Goal: Task Accomplishment & Management: Complete application form

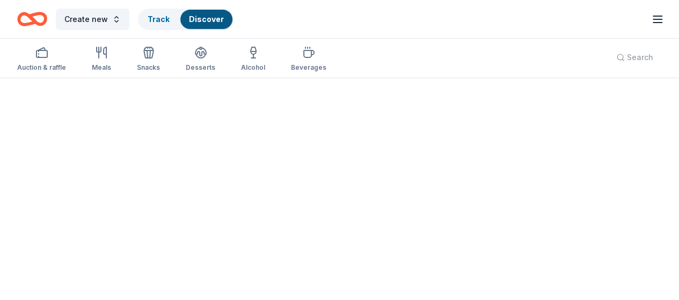
scroll to position [85, 0]
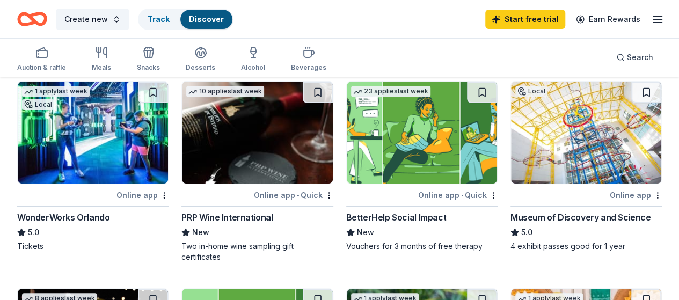
click at [81, 220] on div "WonderWorks Orlando" at bounding box center [63, 217] width 92 height 13
click at [89, 138] on img at bounding box center [93, 133] width 150 height 102
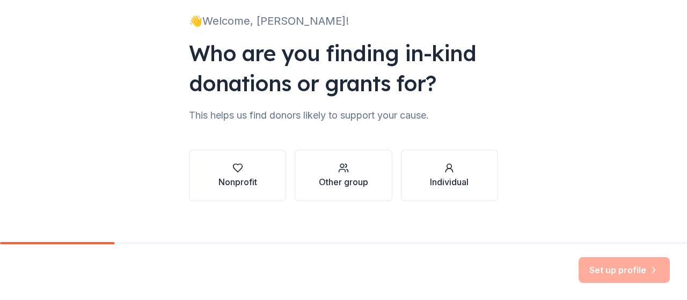
scroll to position [74, 0]
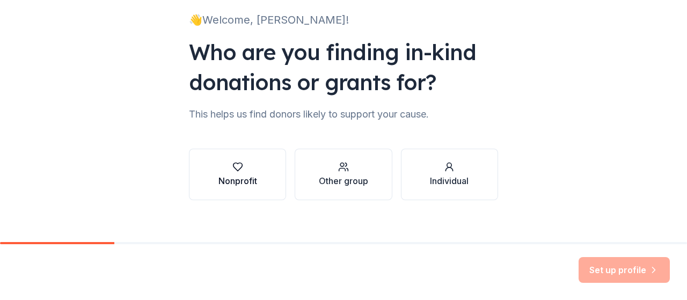
click at [226, 179] on div "Nonprofit" at bounding box center [237, 180] width 39 height 13
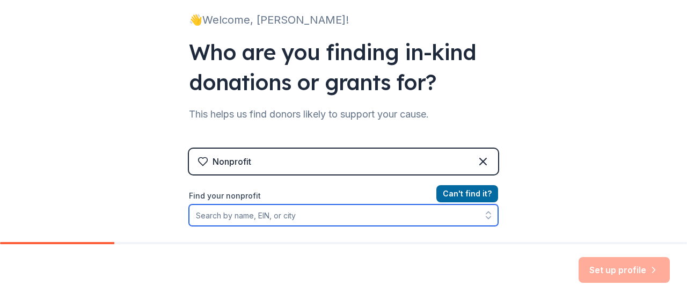
click at [328, 208] on input "Find your nonprofit" at bounding box center [343, 214] width 309 height 21
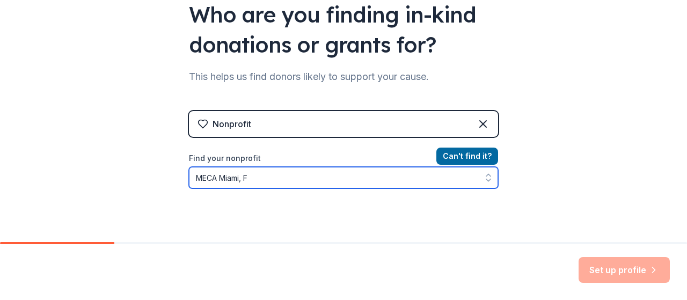
type input "MECA Miami, FL"
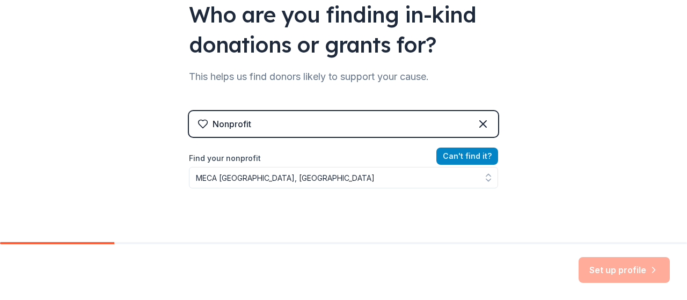
click at [467, 154] on button "Can ' t find it?" at bounding box center [467, 156] width 62 height 17
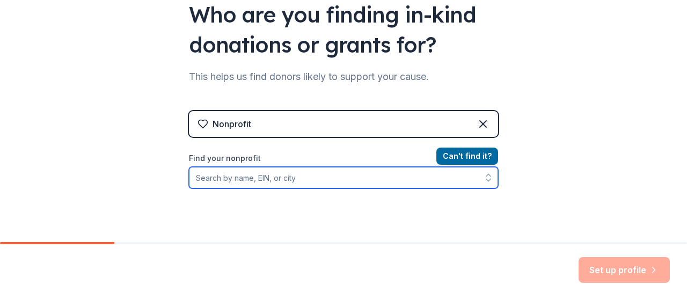
click at [210, 180] on input "Find your nonprofit" at bounding box center [343, 177] width 309 height 21
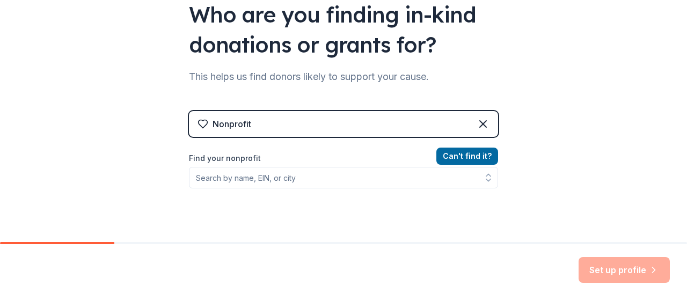
click at [216, 221] on div "Can ' t find it? Find your nonprofit" at bounding box center [343, 212] width 309 height 124
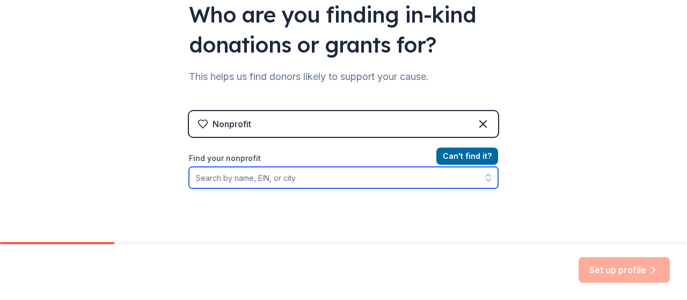
click at [223, 178] on input "Find your nonprofit" at bounding box center [343, 177] width 309 height 21
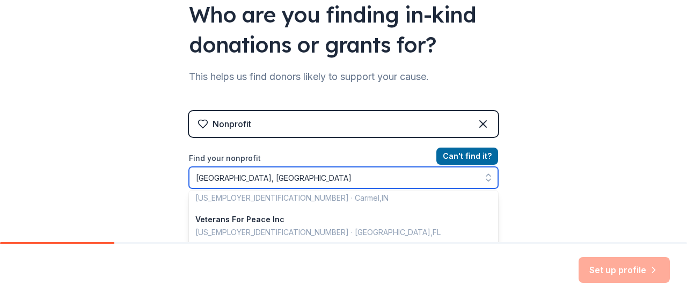
scroll to position [760, 0]
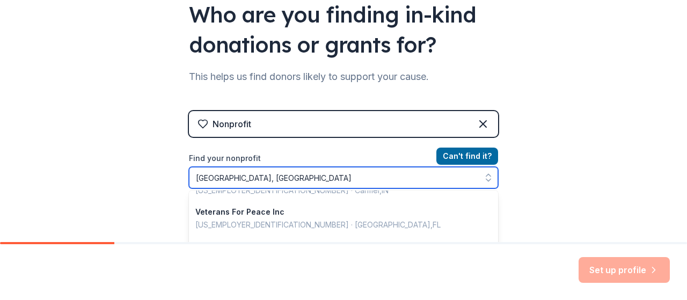
click at [254, 175] on input "Miami, FL" at bounding box center [343, 177] width 309 height 21
drag, startPoint x: 236, startPoint y: 178, endPoint x: 156, endPoint y: 181, distance: 80.0
click at [156, 181] on div "👋 Welcome, Margarita! Who are you finding in-kind donations or grants for? This…" at bounding box center [343, 117] width 687 height 459
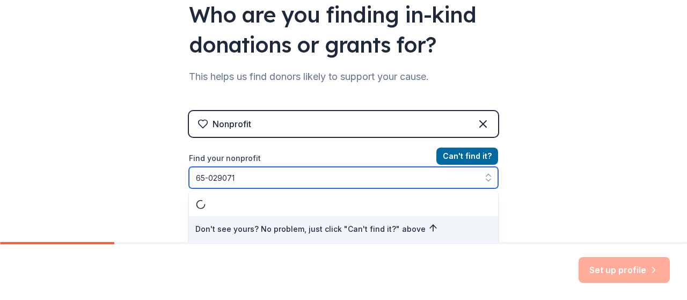
type input "65-0290712"
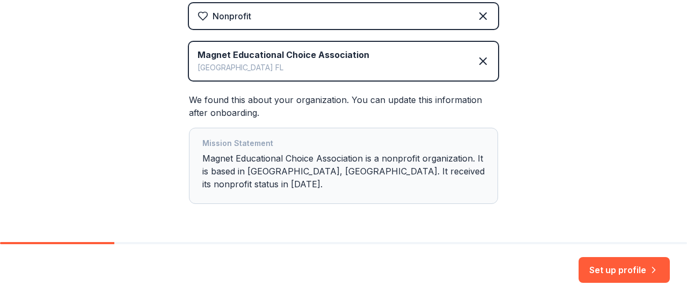
scroll to position [241, 0]
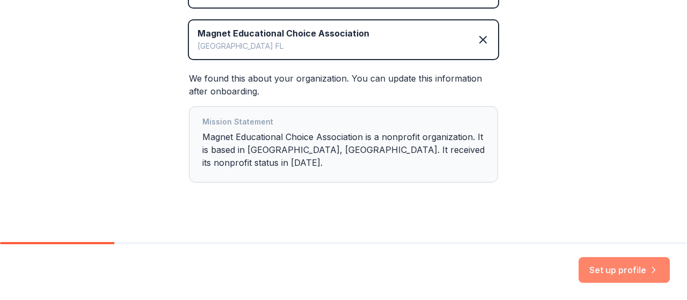
click at [604, 276] on button "Set up profile" at bounding box center [623, 270] width 91 height 26
click at [622, 270] on div "Set up profile" at bounding box center [623, 270] width 91 height 26
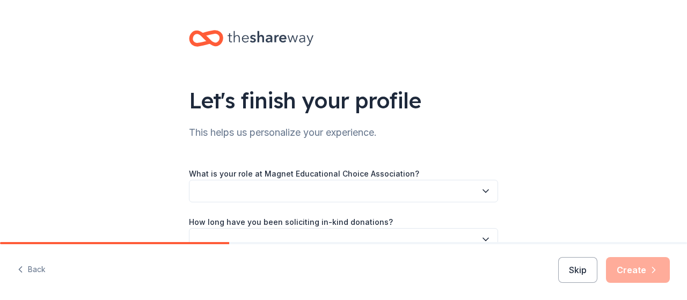
click at [486, 192] on icon "button" at bounding box center [485, 191] width 11 height 11
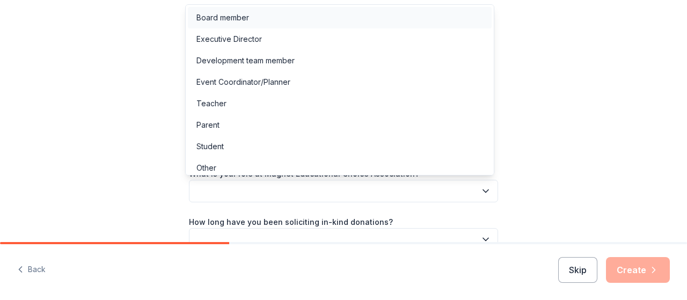
click at [233, 21] on div "Board member" at bounding box center [222, 17] width 53 height 13
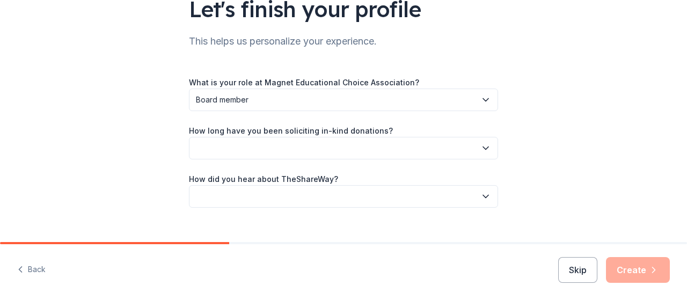
scroll to position [108, 0]
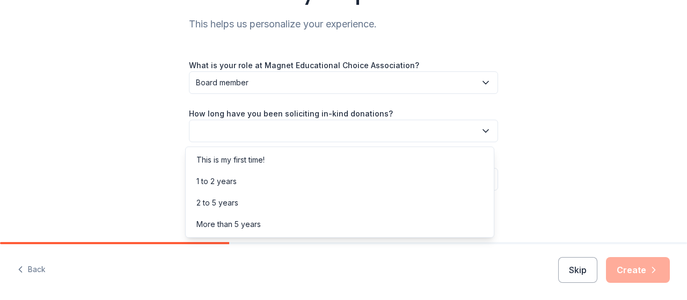
click at [481, 138] on button "button" at bounding box center [343, 131] width 309 height 23
click at [438, 222] on div "More than 5 years" at bounding box center [340, 224] width 304 height 21
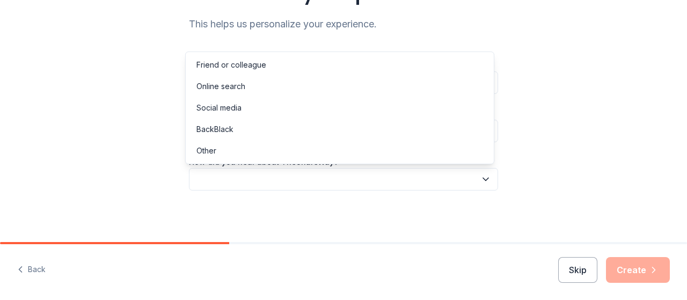
click at [483, 182] on icon "button" at bounding box center [485, 179] width 11 height 11
click at [459, 157] on div "Other" at bounding box center [340, 150] width 304 height 21
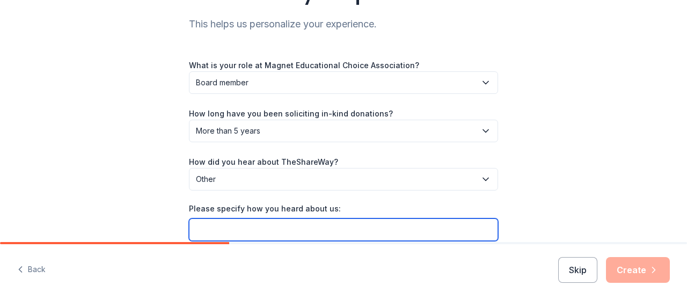
click at [333, 239] on input "Please specify how you heard about us:" at bounding box center [343, 229] width 309 height 23
type input "Auctria"
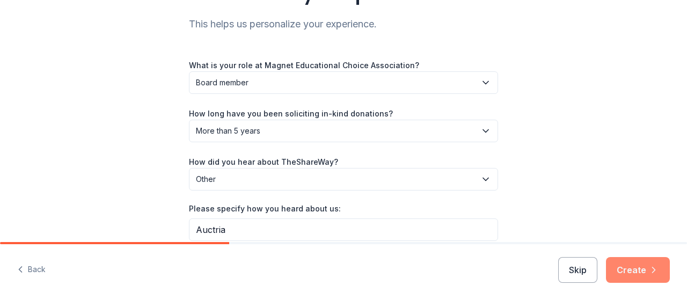
click at [640, 274] on button "Create" at bounding box center [638, 270] width 64 height 26
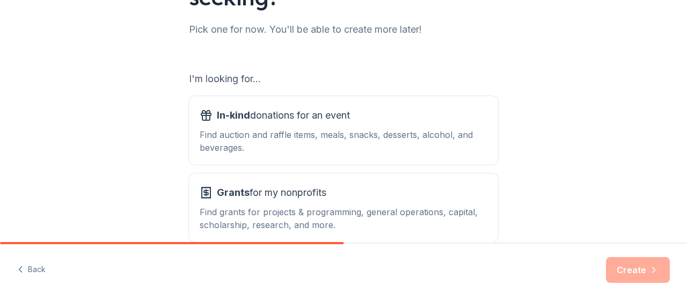
scroll to position [173, 0]
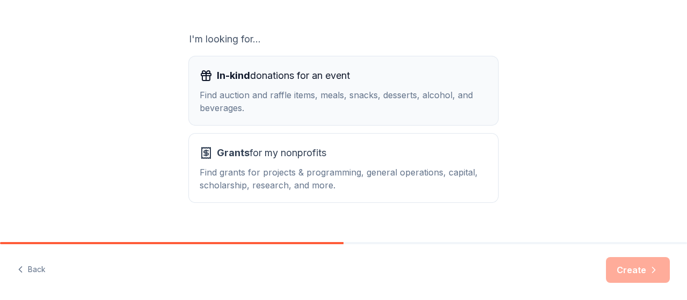
click at [303, 91] on div "Find auction and raffle items, meals, snacks, desserts, alcohol, and beverages." at bounding box center [344, 102] width 288 height 26
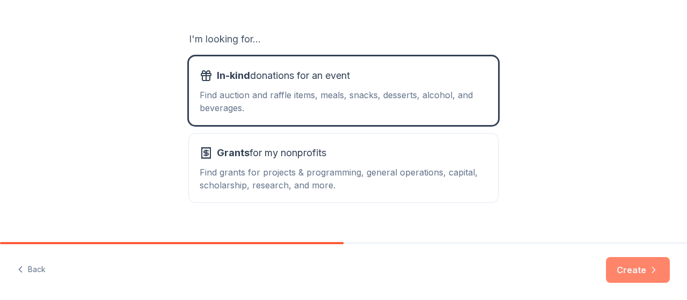
click at [635, 273] on button "Create" at bounding box center [638, 270] width 64 height 26
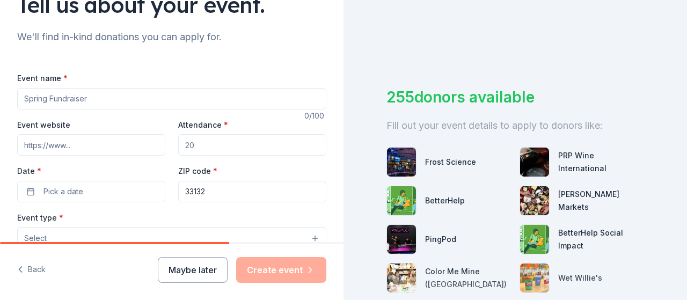
scroll to position [128, 0]
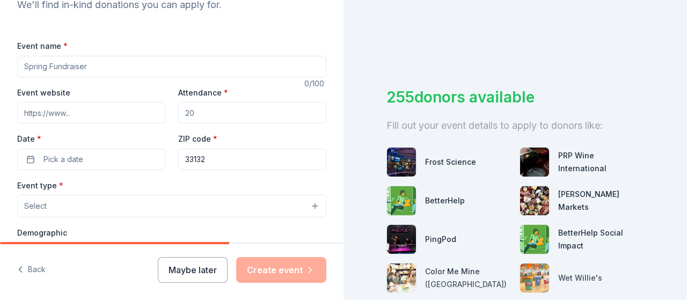
drag, startPoint x: 92, startPoint y: 68, endPoint x: 13, endPoint y: 68, distance: 78.9
click at [13, 68] on div "Tell us about your event. We'll find in-kind donations you can apply for. Event…" at bounding box center [171, 229] width 343 height 714
click at [270, 12] on div "We'll find in-kind donations you can apply for." at bounding box center [171, 4] width 309 height 17
click at [44, 65] on input "34th Annual" at bounding box center [171, 66] width 309 height 21
type input "34th Tourism Professional of the Year Gala and Auction"
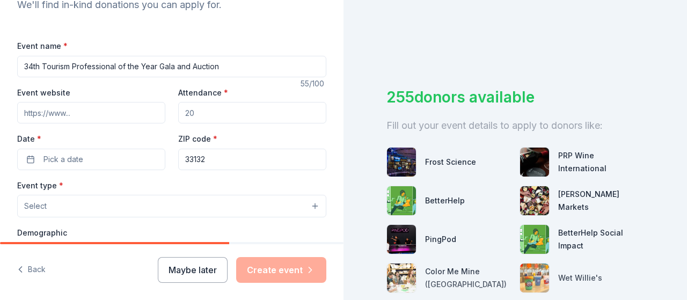
click at [0, 42] on div "Tell us about your event. We'll find in-kind donations you can apply for. Event…" at bounding box center [171, 229] width 343 height 714
drag, startPoint x: 343, startPoint y: 108, endPoint x: 342, endPoint y: 137, distance: 29.0
click at [342, 141] on div "Tell us about your event. We'll find in-kind donations you can apply for. Event…" at bounding box center [343, 150] width 687 height 300
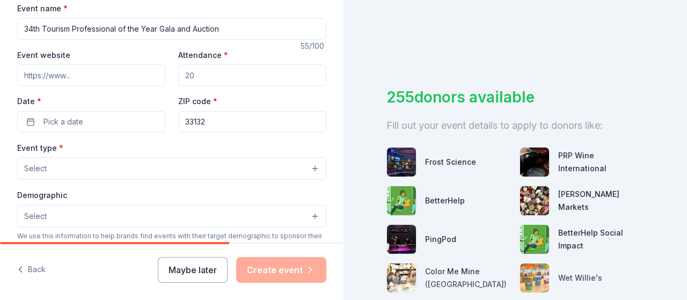
scroll to position [106, 0]
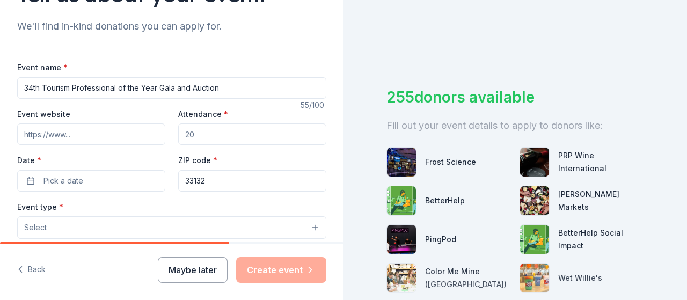
click at [76, 137] on input "Event website" at bounding box center [91, 133] width 148 height 21
type input "www.auctria.events/aoht"
click at [197, 133] on input "Attendance *" at bounding box center [252, 133] width 148 height 21
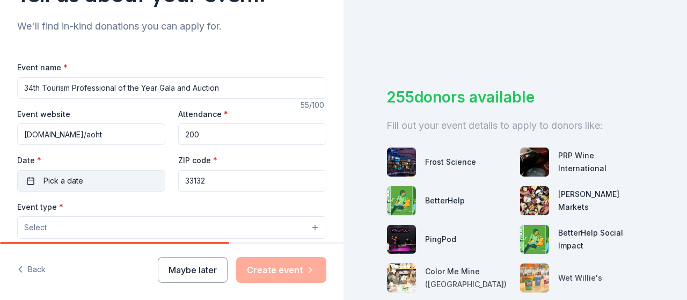
type input "200"
click at [29, 183] on button "Pick a date" at bounding box center [91, 180] width 148 height 21
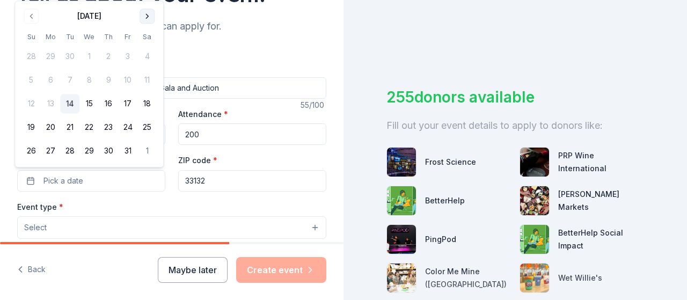
click at [148, 15] on button "Go to next month" at bounding box center [146, 16] width 15 height 15
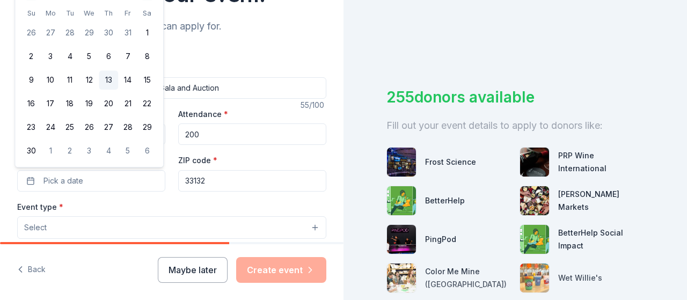
click at [107, 84] on button "13" at bounding box center [108, 80] width 19 height 19
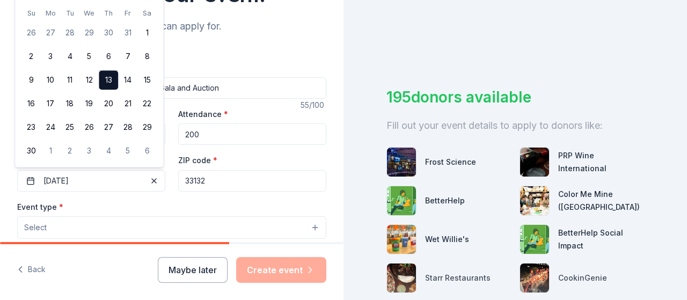
click at [153, 218] on button "Select" at bounding box center [171, 227] width 309 height 23
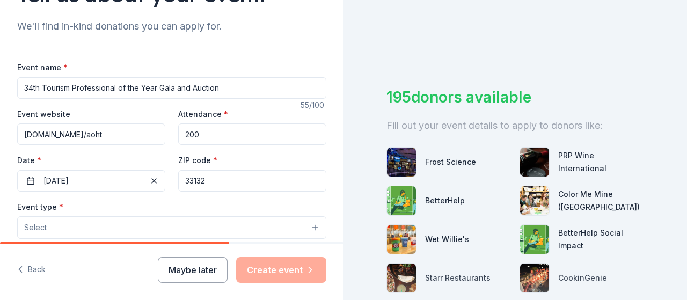
click at [296, 229] on button "Select" at bounding box center [171, 227] width 309 height 23
click at [306, 229] on button "Select" at bounding box center [171, 227] width 309 height 23
click at [306, 225] on button "Select" at bounding box center [171, 227] width 309 height 23
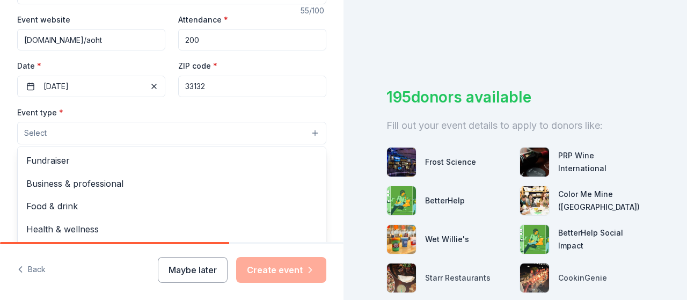
scroll to position [202, 0]
drag, startPoint x: 343, startPoint y: 138, endPoint x: 341, endPoint y: 144, distance: 6.8
click at [341, 144] on div "Tell us about your event. We'll find in-kind donations you can apply for. Event…" at bounding box center [343, 150] width 687 height 300
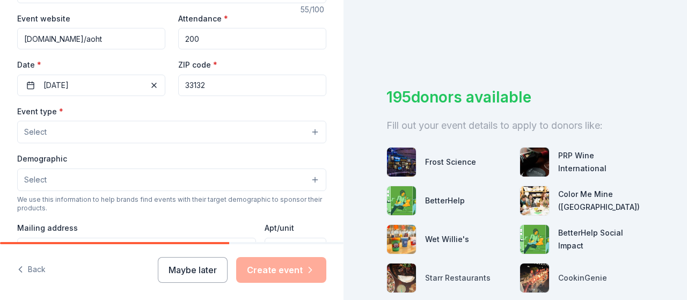
click at [307, 131] on button "Select" at bounding box center [171, 132] width 309 height 23
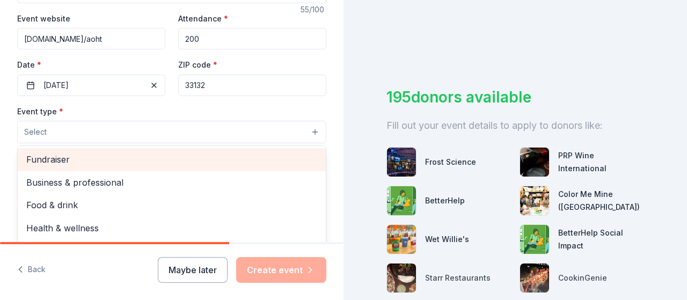
click at [254, 166] on div "Fundraiser" at bounding box center [172, 159] width 308 height 23
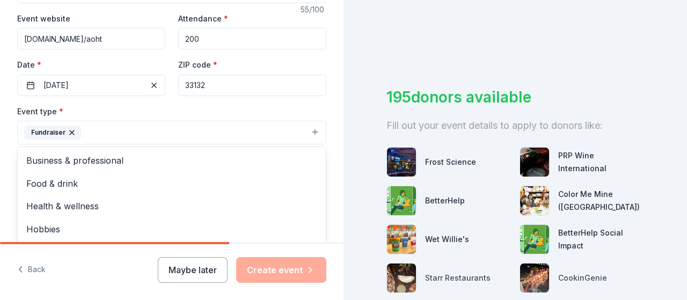
click at [255, 105] on div "Event type * Fundraiser Business & professional Food & drink Health & wellness …" at bounding box center [171, 125] width 309 height 40
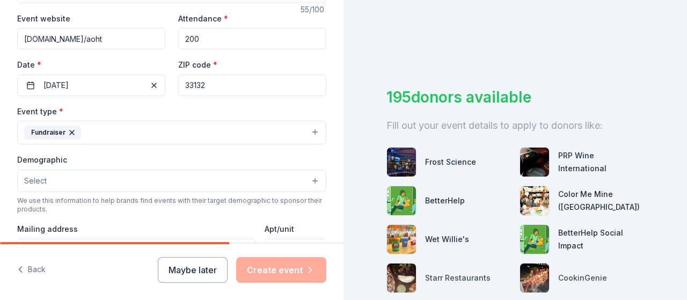
click at [303, 179] on button "Select" at bounding box center [171, 181] width 309 height 23
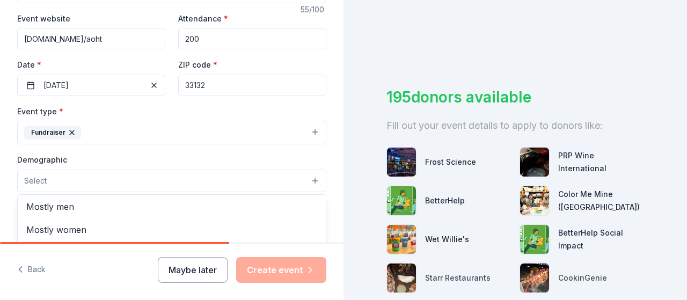
scroll to position [0, 0]
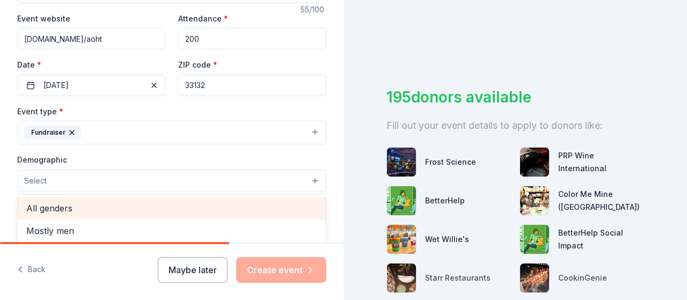
click at [47, 205] on span "All genders" at bounding box center [171, 208] width 291 height 14
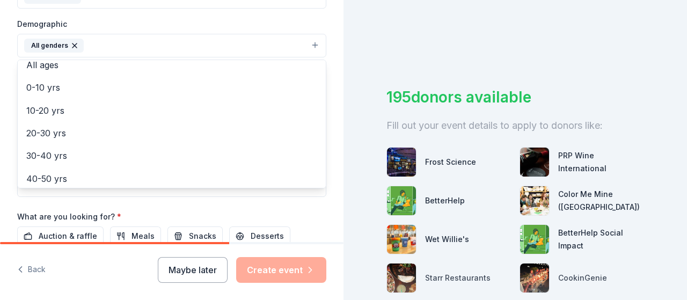
scroll to position [78, 0]
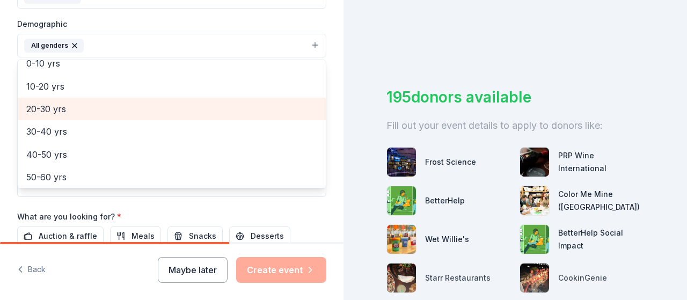
click at [44, 102] on span "20-30 yrs" at bounding box center [171, 109] width 291 height 14
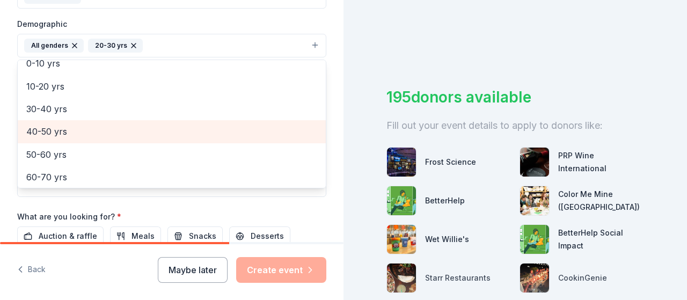
click at [51, 131] on span "40-50 yrs" at bounding box center [171, 131] width 291 height 14
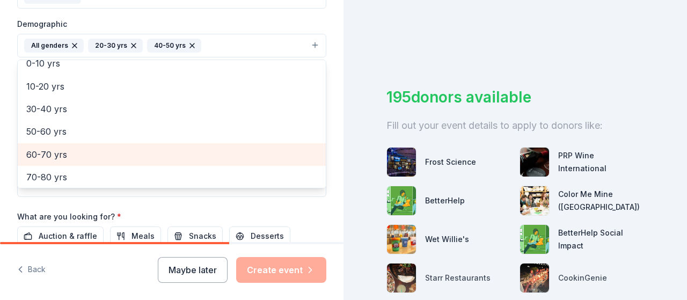
click at [52, 151] on span "60-70 yrs" at bounding box center [171, 155] width 291 height 14
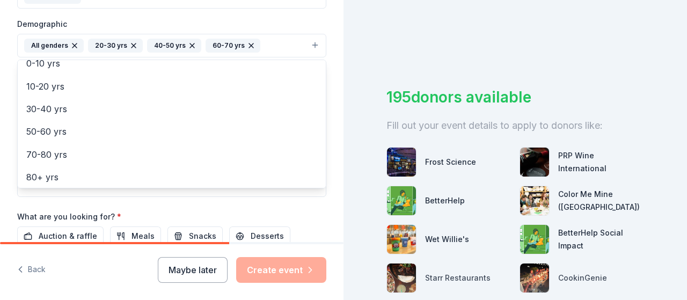
click at [335, 155] on div "Tell us about your event. We'll find in-kind donations you can apply for. Event…" at bounding box center [171, 21] width 343 height 716
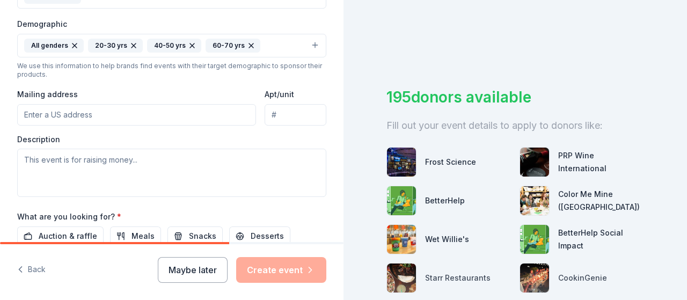
click at [326, 182] on div "Tell us about your event. We'll find in-kind donations you can apply for. Event…" at bounding box center [171, 21] width 343 height 716
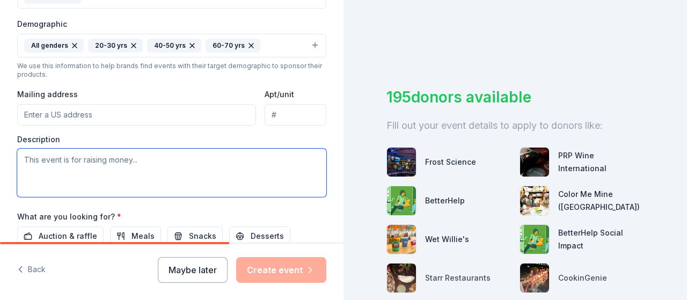
click at [154, 152] on textarea at bounding box center [171, 173] width 309 height 48
click at [153, 159] on textarea at bounding box center [171, 173] width 309 height 48
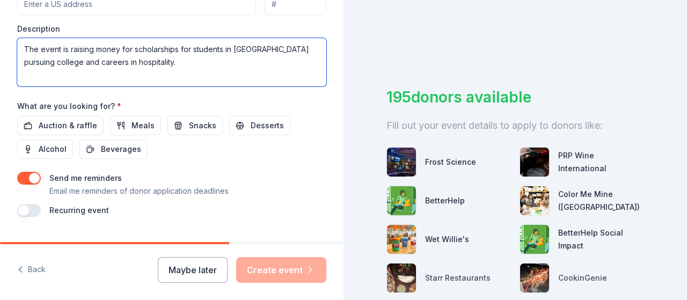
scroll to position [464, 0]
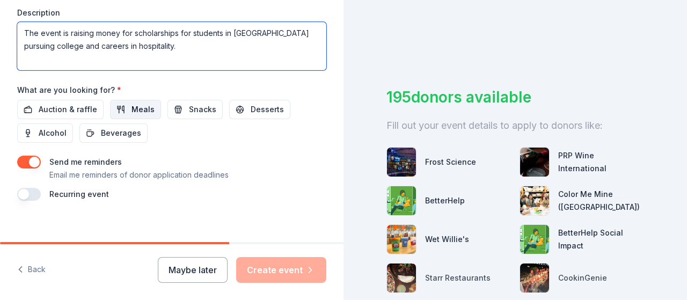
type textarea "The event is raising money for scholarships for students in [GEOGRAPHIC_DATA] p…"
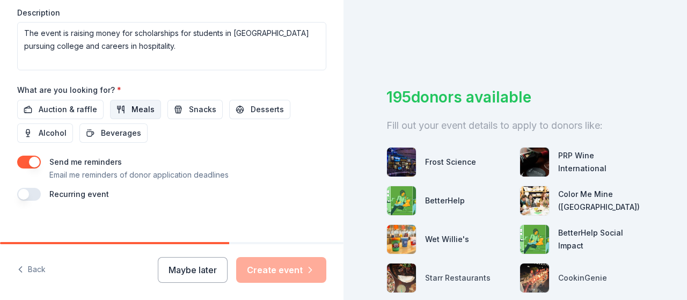
click at [134, 109] on span "Meals" at bounding box center [142, 109] width 23 height 13
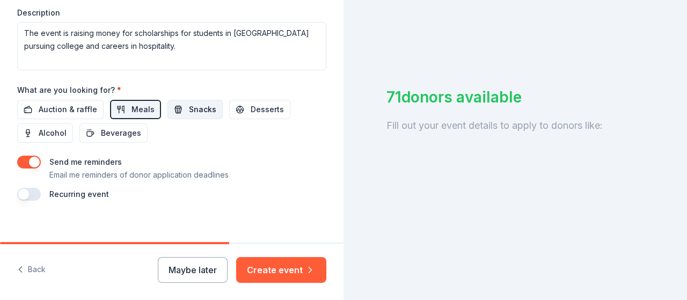
click at [191, 109] on span "Snacks" at bounding box center [202, 109] width 27 height 13
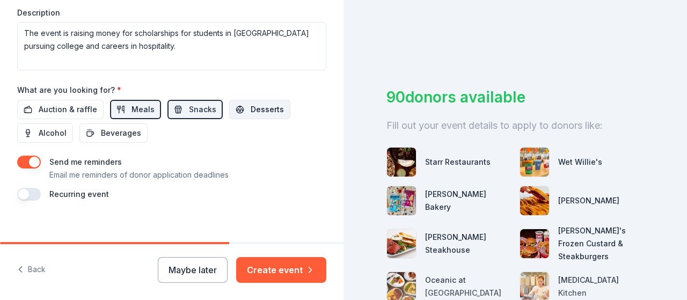
click at [261, 107] on span "Desserts" at bounding box center [267, 109] width 33 height 13
click at [59, 129] on span "Alcohol" at bounding box center [53, 133] width 28 height 13
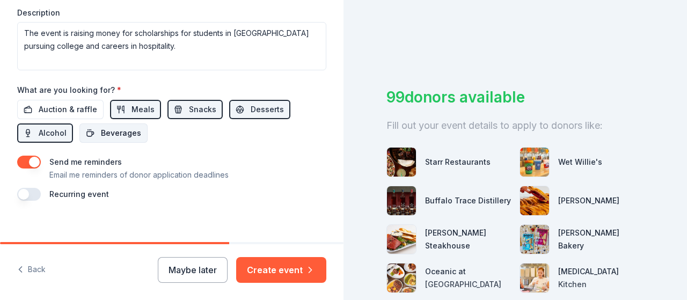
click at [108, 131] on span "Beverages" at bounding box center [121, 133] width 40 height 13
click at [25, 193] on button "button" at bounding box center [29, 194] width 24 height 13
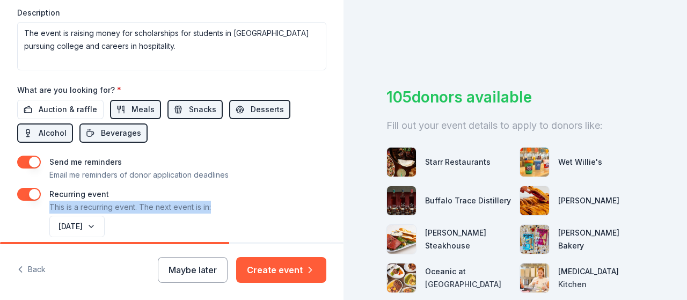
drag, startPoint x: 175, startPoint y: 196, endPoint x: 238, endPoint y: 198, distance: 62.3
click at [238, 198] on div "Recurring event This is a recurring event. The next event is in:" at bounding box center [171, 201] width 309 height 26
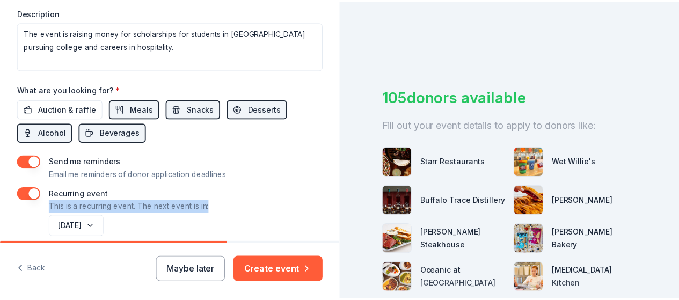
scroll to position [510, 0]
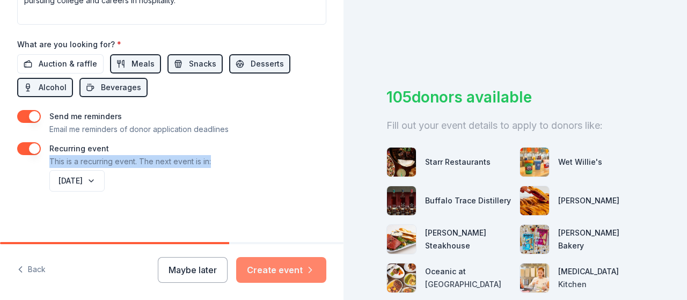
click at [296, 268] on button "Create event" at bounding box center [281, 270] width 90 height 26
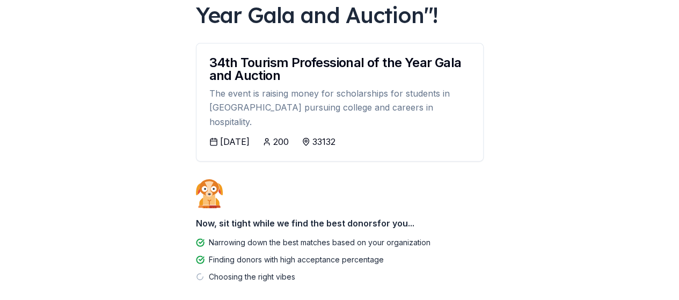
scroll to position [167, 0]
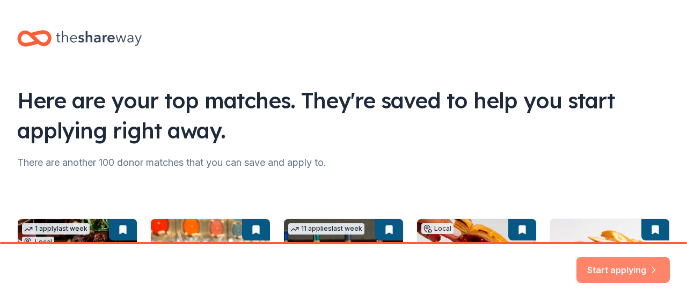
click at [628, 265] on button "Start applying" at bounding box center [622, 264] width 93 height 26
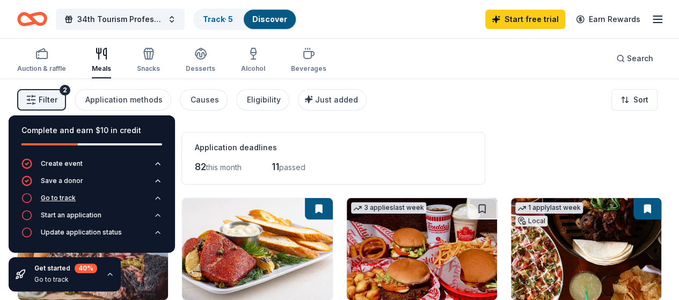
click at [64, 200] on div "Go to track" at bounding box center [58, 198] width 35 height 9
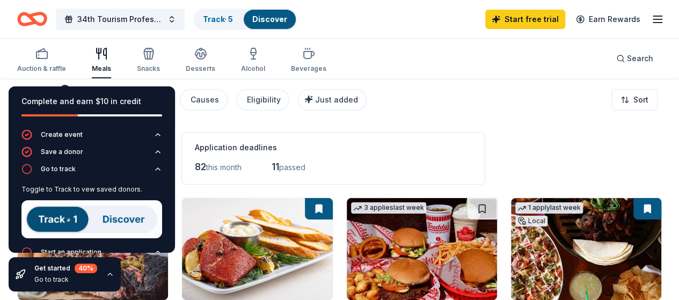
click at [305, 135] on div "Application deadlines 82 this month 11 passed" at bounding box center [333, 158] width 304 height 53
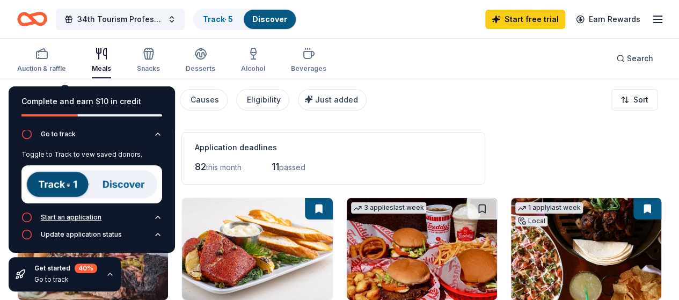
click at [71, 219] on div "Start an application" at bounding box center [71, 217] width 61 height 9
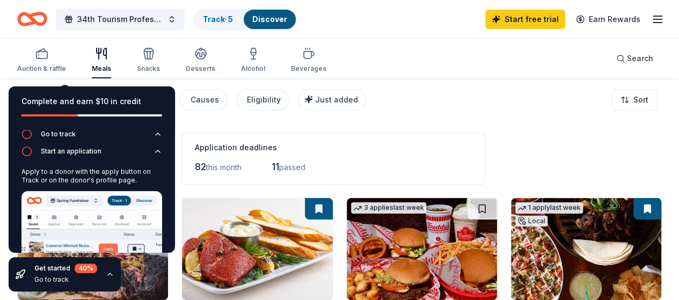
click at [363, 144] on div "Application deadlines" at bounding box center [333, 147] width 277 height 13
click at [128, 101] on div "Complete and earn $10 in credit" at bounding box center [91, 101] width 141 height 13
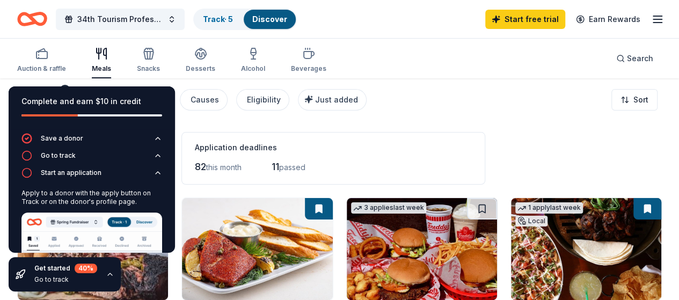
scroll to position [0, 0]
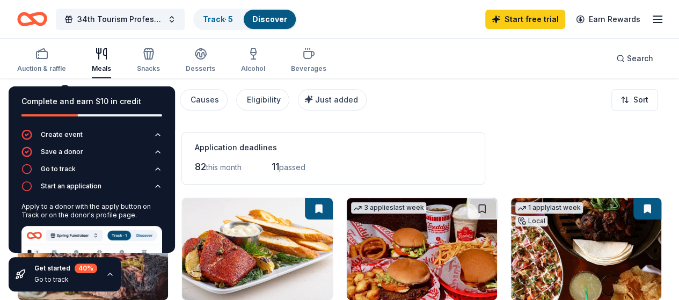
click at [392, 152] on div "Application deadlines" at bounding box center [333, 147] width 277 height 13
click at [365, 171] on div "82 this month 11 passed" at bounding box center [333, 166] width 277 height 17
click at [4, 63] on div "Auction & raffle Meals Snacks Desserts Alcohol Beverages Search" at bounding box center [339, 59] width 679 height 40
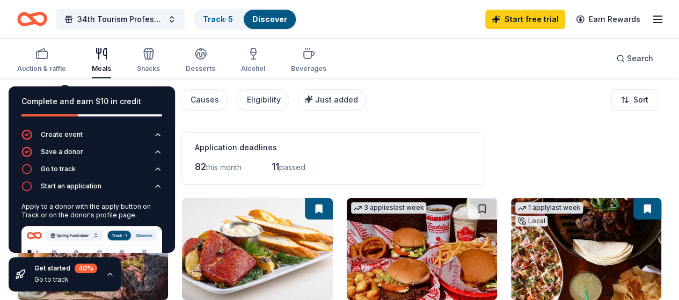
click at [51, 96] on div "Complete and earn $10 in credit" at bounding box center [91, 101] width 141 height 13
click at [109, 272] on icon "button" at bounding box center [110, 274] width 9 height 9
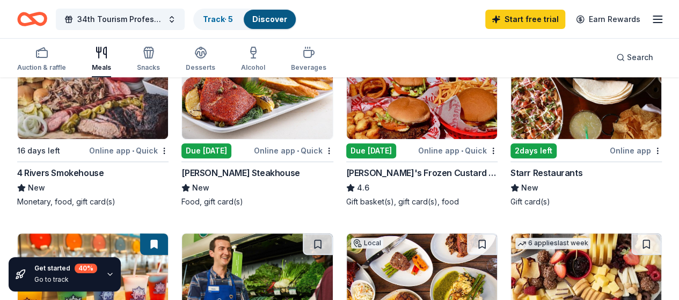
scroll to position [159, 0]
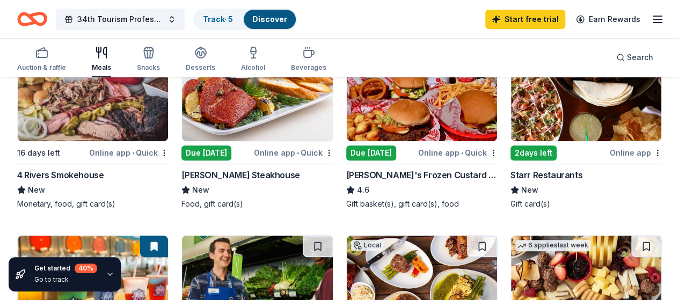
click at [181, 151] on div "Due today" at bounding box center [206, 152] width 50 height 15
click at [503, 16] on link "Start free trial" at bounding box center [525, 19] width 80 height 19
click at [529, 21] on link "Start free trial" at bounding box center [525, 19] width 80 height 19
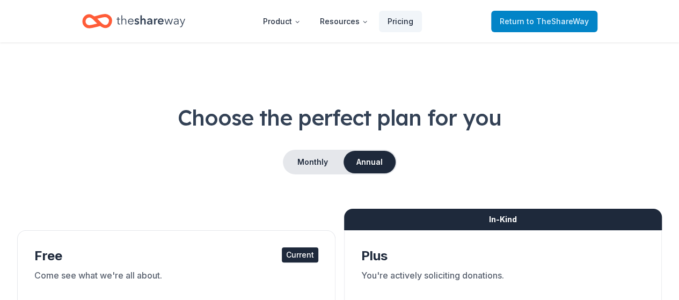
click at [532, 23] on span "to TheShareWay" at bounding box center [557, 21] width 62 height 9
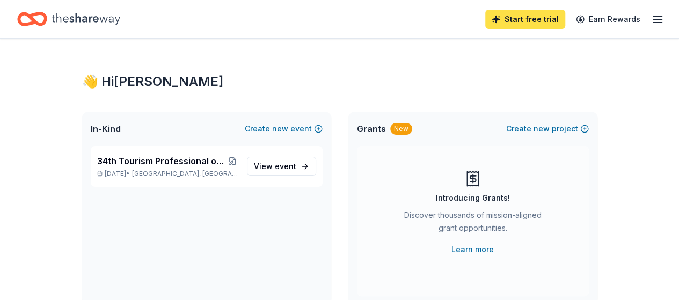
click at [524, 19] on link "Start free trial" at bounding box center [525, 19] width 80 height 19
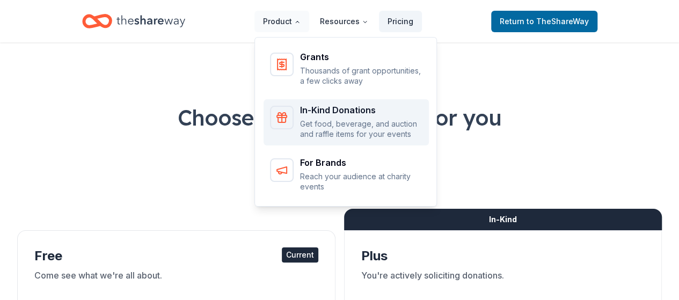
click at [308, 132] on p "Get food, beverage, and auction and raffle items for your events" at bounding box center [361, 129] width 122 height 21
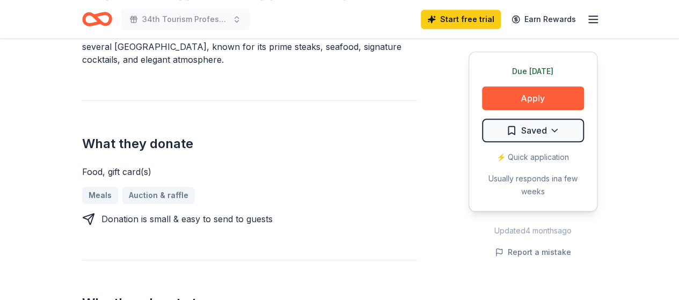
scroll to position [267, 0]
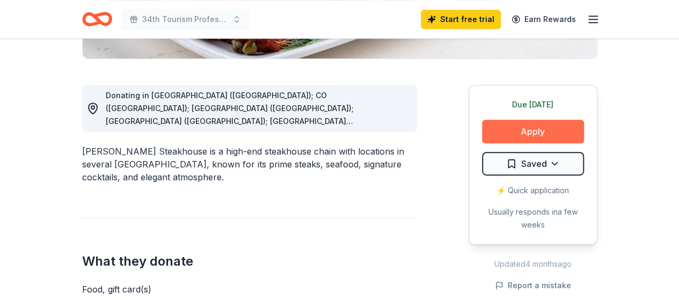
click at [539, 133] on button "Apply" at bounding box center [533, 132] width 102 height 24
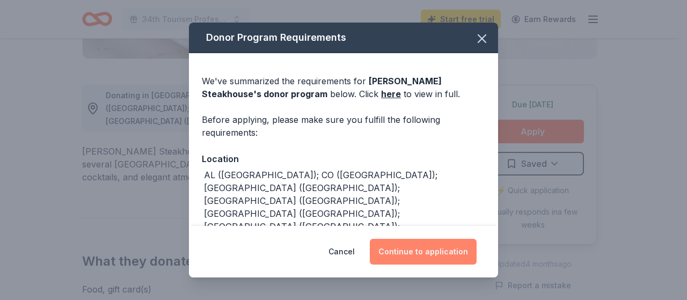
click at [434, 253] on button "Continue to application" at bounding box center [423, 252] width 107 height 26
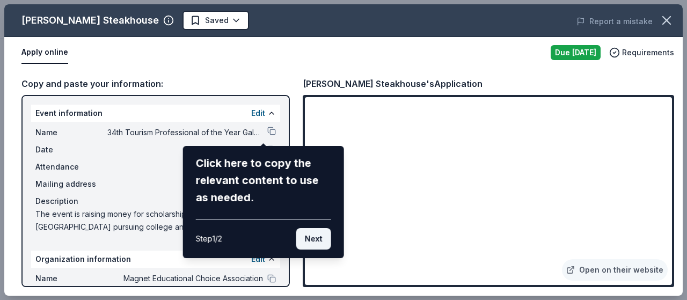
click at [309, 240] on button "Next" at bounding box center [313, 238] width 35 height 21
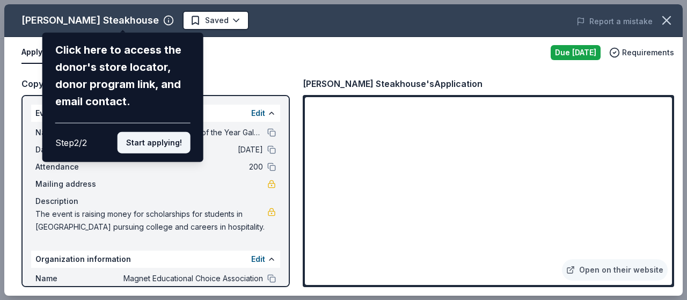
click at [150, 143] on button "Start applying!" at bounding box center [154, 142] width 73 height 21
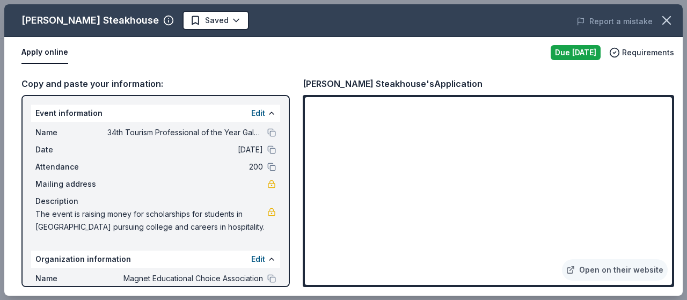
click at [654, 101] on div "Perry's Steakhouse Saved Report a mistake Apply online Due today Requirements C…" at bounding box center [343, 149] width 678 height 291
click at [651, 105] on div "Perry's Steakhouse Saved Report a mistake Apply online Due today Requirements C…" at bounding box center [343, 149] width 678 height 291
click at [608, 155] on div "Perry's Steakhouse Saved Report a mistake Apply online Due today Requirements C…" at bounding box center [343, 149] width 678 height 291
click at [519, 156] on div "Perry's Steakhouse Saved Report a mistake Apply online Due today Requirements C…" at bounding box center [343, 149] width 678 height 291
drag, startPoint x: 669, startPoint y: 115, endPoint x: 669, endPoint y: 126, distance: 11.3
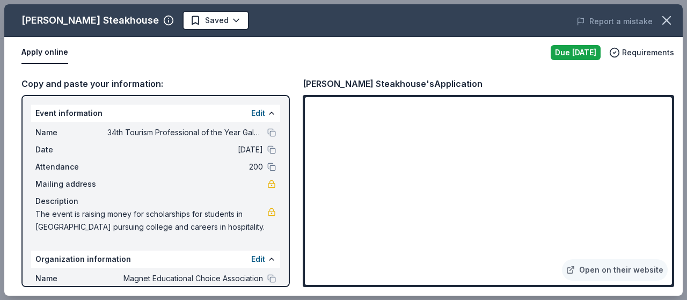
click at [669, 126] on div "Perry's Steakhouse Saved Report a mistake Apply online Due today Requirements C…" at bounding box center [343, 149] width 678 height 291
click at [88, 187] on div "Perry's Steakhouse Saved Report a mistake Apply online Due today Requirements C…" at bounding box center [343, 149] width 678 height 291
click at [264, 182] on div "[PERSON_NAME] Steakhouse Saved Report a mistake Apply online Due [DATE] Require…" at bounding box center [343, 149] width 678 height 291
drag, startPoint x: 285, startPoint y: 192, endPoint x: 285, endPoint y: 217, distance: 25.8
click at [285, 217] on div "[PERSON_NAME] Steakhouse Saved Report a mistake Apply online Due [DATE] Require…" at bounding box center [343, 149] width 678 height 291
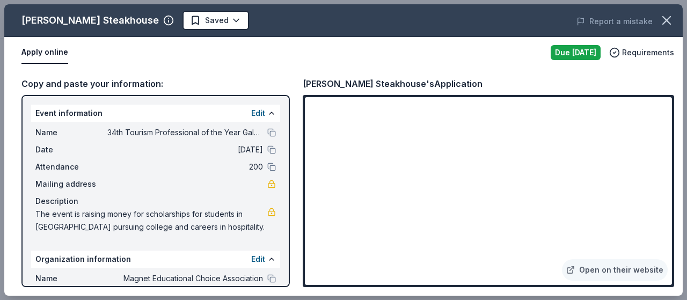
click at [249, 276] on div "[PERSON_NAME] Steakhouse Saved Report a mistake Apply online Due [DATE] Require…" at bounding box center [343, 149] width 678 height 291
click at [252, 272] on div "[PERSON_NAME] Steakhouse Saved Report a mistake Apply online Due [DATE] Require…" at bounding box center [343, 149] width 678 height 291
click at [260, 273] on div "[PERSON_NAME] Steakhouse Saved Report a mistake Apply online Due [DATE] Require…" at bounding box center [343, 149] width 678 height 291
drag, startPoint x: 287, startPoint y: 202, endPoint x: 285, endPoint y: 271, distance: 68.7
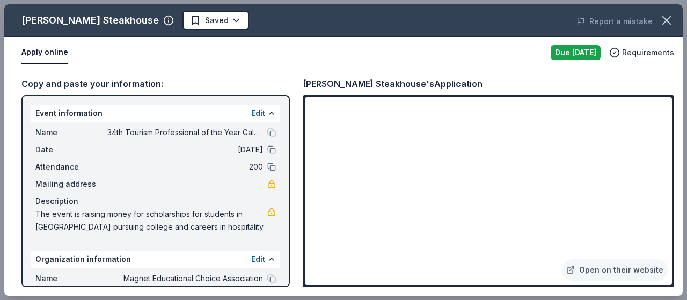
click at [285, 271] on div "[PERSON_NAME] Steakhouse Saved Report a mistake Apply online Due [DATE] Require…" at bounding box center [343, 149] width 678 height 291
click at [56, 50] on div "[PERSON_NAME] Steakhouse Saved Report a mistake Apply online Due [DATE] Require…" at bounding box center [343, 149] width 678 height 291
click at [584, 52] on div "[PERSON_NAME] Steakhouse Saved Report a mistake Apply online Due [DATE] Require…" at bounding box center [343, 149] width 678 height 291
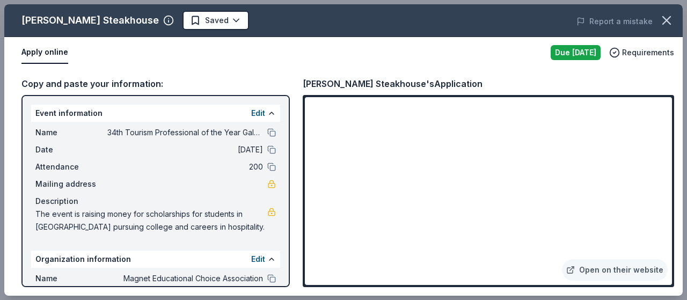
click at [650, 106] on div "[PERSON_NAME] Steakhouse Saved Report a mistake Apply online Due [DATE] Require…" at bounding box center [343, 149] width 678 height 291
click at [669, 19] on icon "button" at bounding box center [666, 20] width 15 height 15
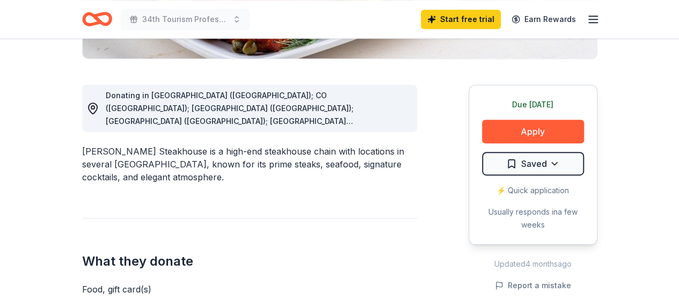
click at [517, 188] on div "⚡️ Quick application" at bounding box center [533, 190] width 102 height 13
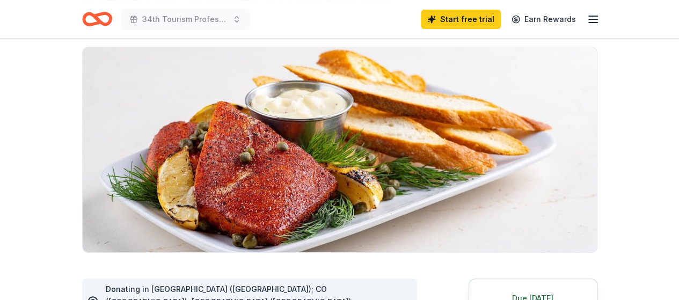
scroll to position [0, 0]
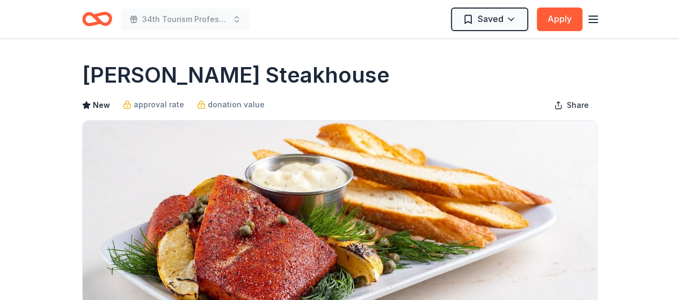
click at [590, 23] on line "button" at bounding box center [593, 23] width 9 height 0
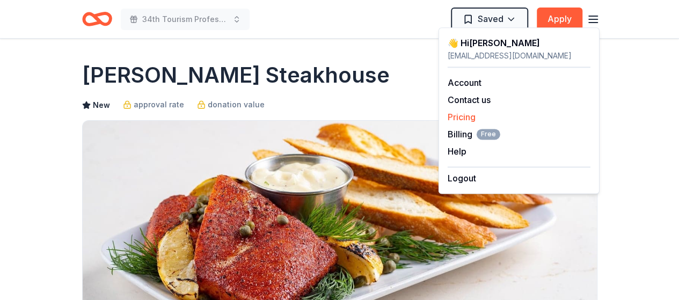
click at [467, 119] on link "Pricing" at bounding box center [461, 117] width 28 height 11
click at [467, 116] on link "Pricing" at bounding box center [461, 117] width 28 height 11
click at [462, 121] on link "Pricing" at bounding box center [461, 117] width 28 height 11
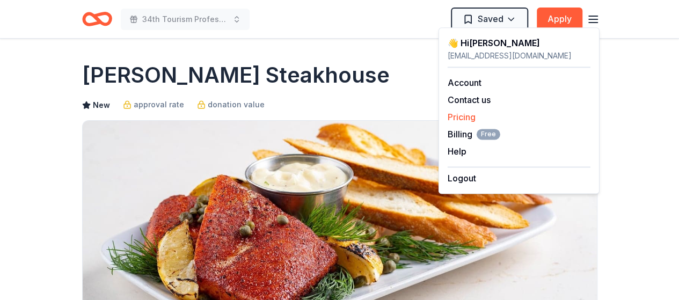
click at [462, 121] on link "Pricing" at bounding box center [461, 117] width 28 height 11
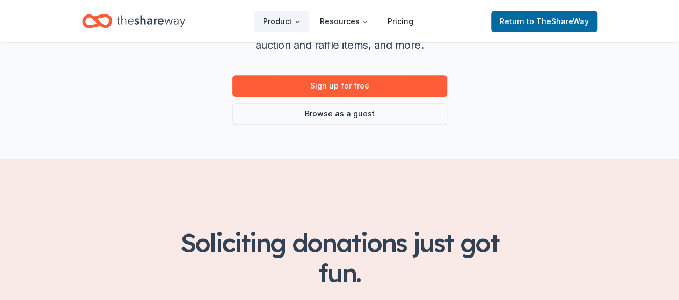
scroll to position [167, 0]
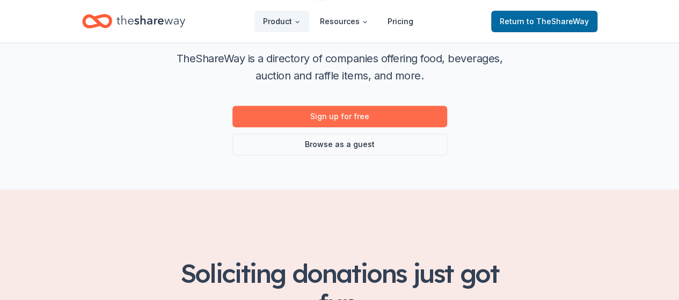
click at [368, 119] on link "Sign up for free" at bounding box center [339, 116] width 215 height 21
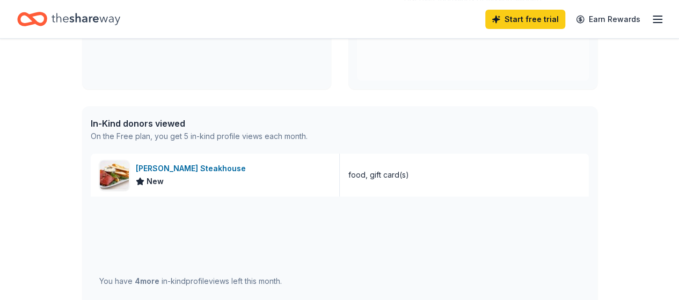
scroll to position [212, 0]
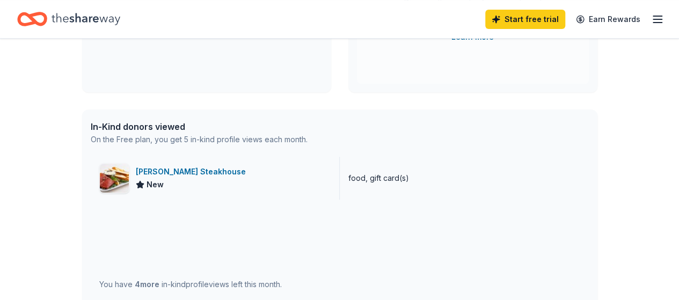
click at [215, 185] on div "[PERSON_NAME] Steakhouse New" at bounding box center [215, 178] width 249 height 43
click at [196, 181] on div "New" at bounding box center [193, 184] width 114 height 13
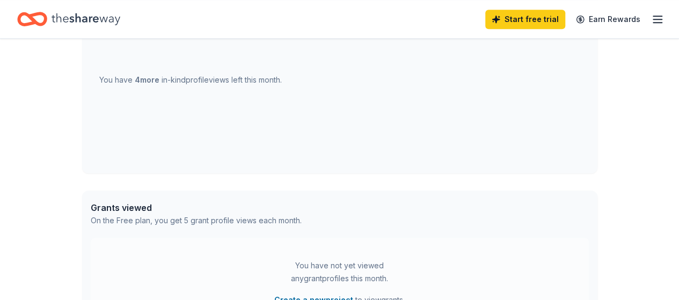
scroll to position [381, 0]
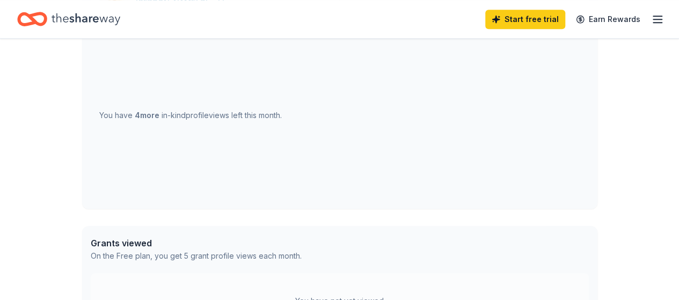
click at [178, 112] on div "You have 4 more in-kind profile views left this month." at bounding box center [190, 115] width 182 height 13
click at [533, 20] on link "Start free trial" at bounding box center [525, 19] width 80 height 19
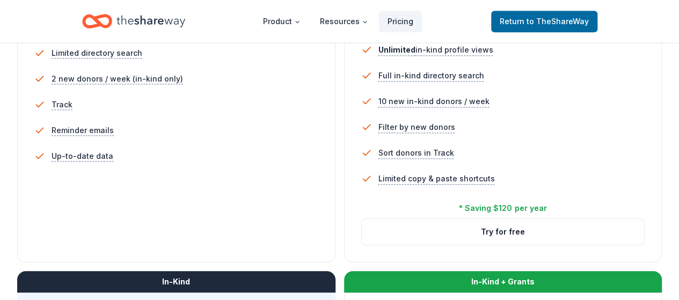
scroll to position [259, 0]
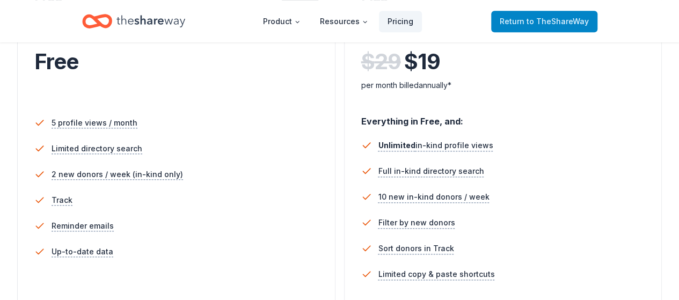
click at [544, 22] on span "to TheShareWay" at bounding box center [557, 21] width 62 height 9
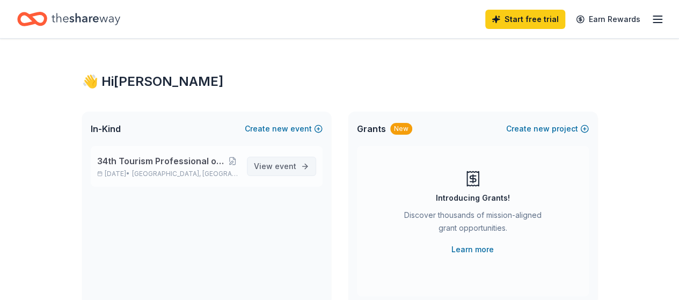
click at [279, 171] on span "View event" at bounding box center [275, 166] width 42 height 13
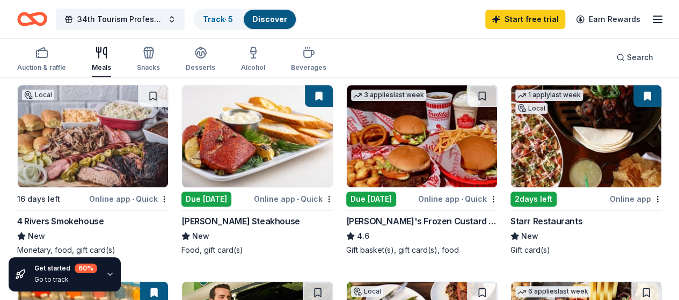
scroll to position [137, 0]
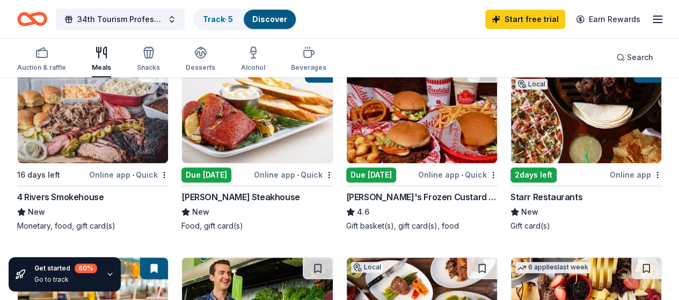
click at [95, 132] on img at bounding box center [93, 112] width 150 height 102
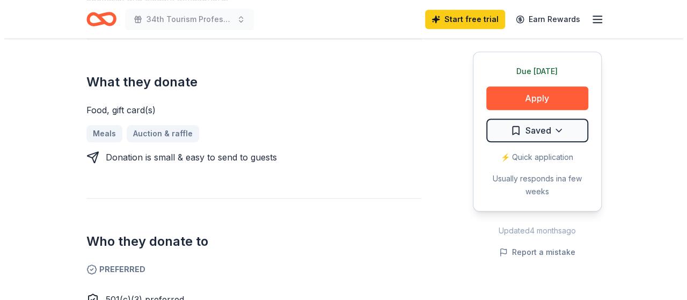
scroll to position [393, 0]
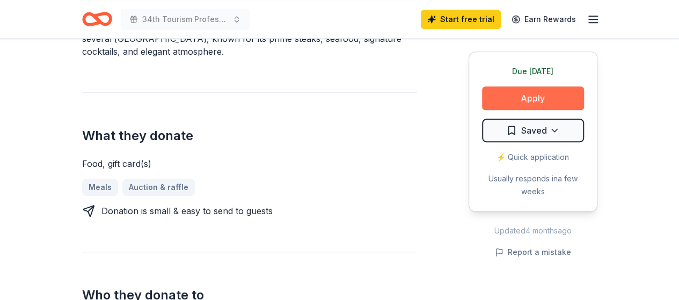
click at [543, 100] on button "Apply" at bounding box center [533, 98] width 102 height 24
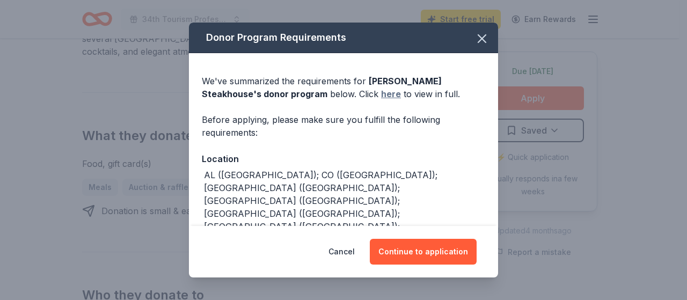
click at [381, 96] on link "here" at bounding box center [391, 93] width 20 height 13
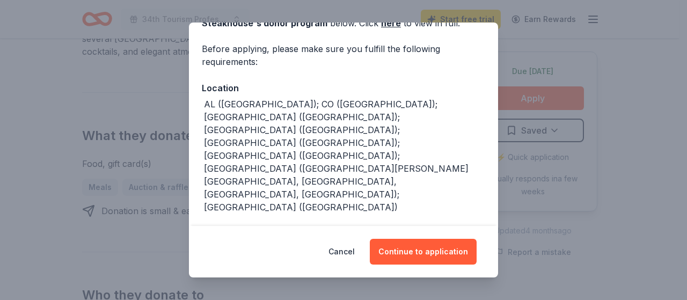
scroll to position [80, 0]
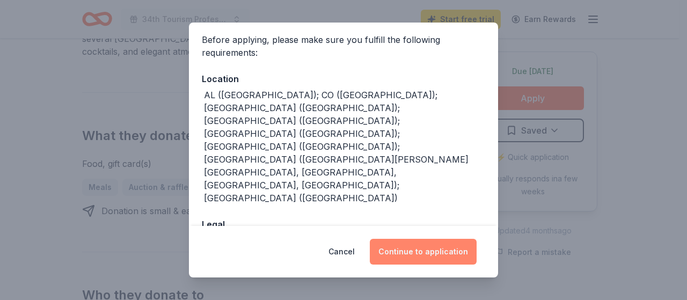
click at [416, 253] on button "Continue to application" at bounding box center [423, 252] width 107 height 26
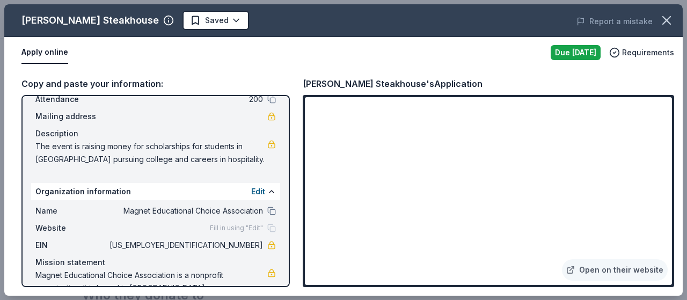
scroll to position [0, 0]
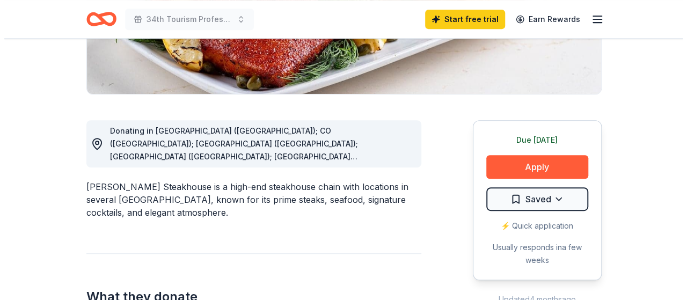
scroll to position [210, 0]
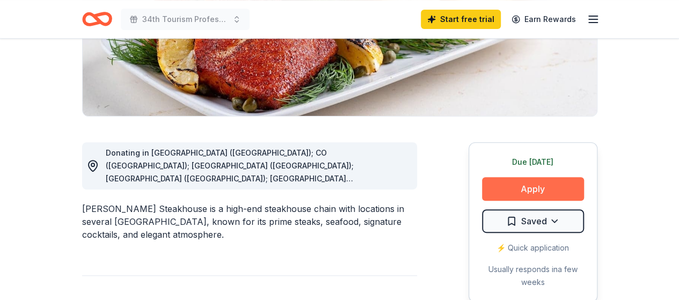
click at [524, 192] on button "Apply" at bounding box center [533, 189] width 102 height 24
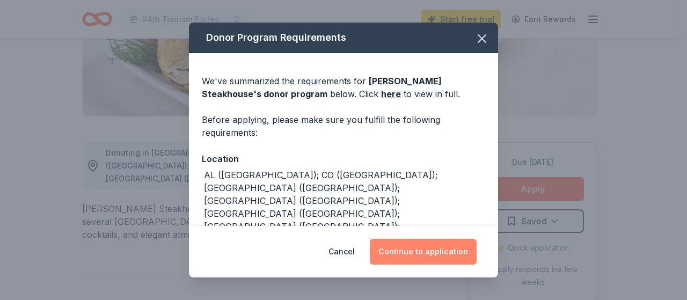
click at [432, 253] on button "Continue to application" at bounding box center [423, 252] width 107 height 26
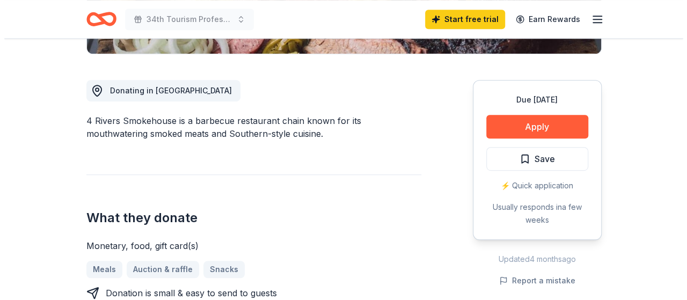
scroll to position [296, 0]
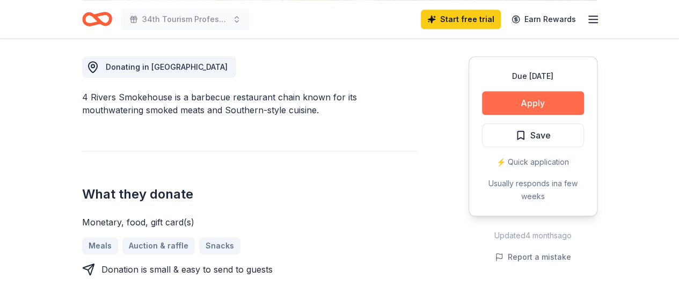
click at [534, 101] on button "Apply" at bounding box center [533, 103] width 102 height 24
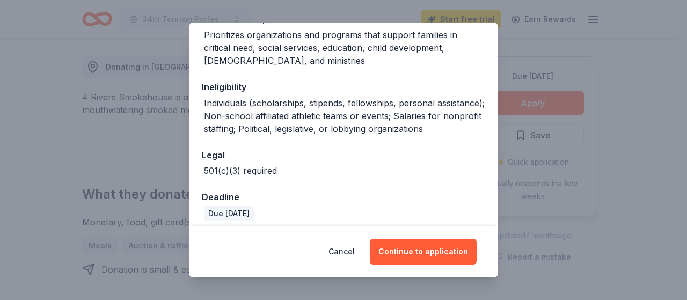
scroll to position [203, 0]
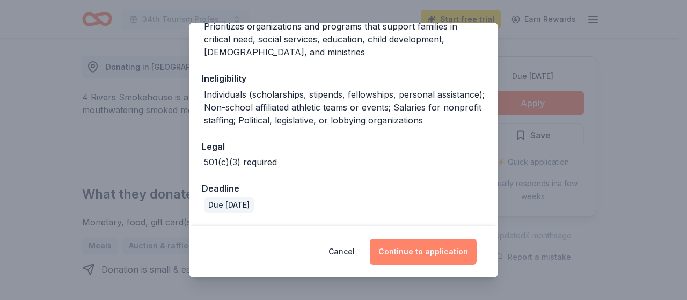
click at [422, 255] on button "Continue to application" at bounding box center [423, 252] width 107 height 26
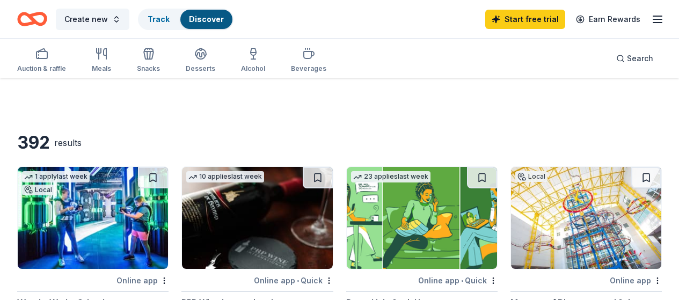
scroll to position [85, 0]
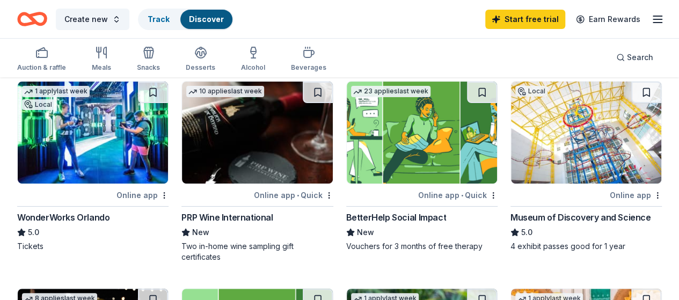
click at [80, 138] on img at bounding box center [93, 133] width 150 height 102
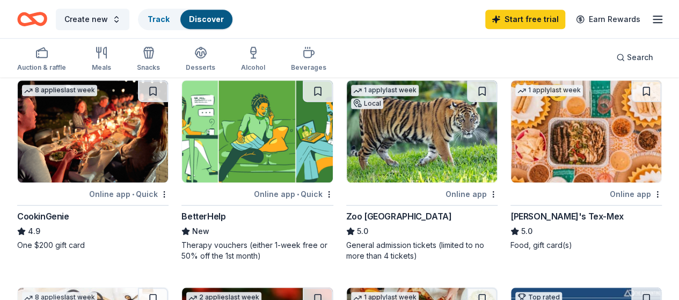
scroll to position [281, 0]
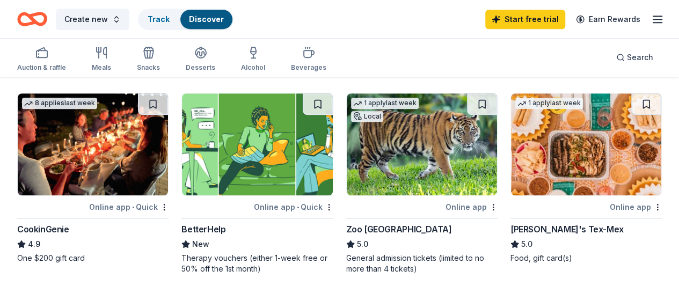
click at [347, 174] on img at bounding box center [422, 144] width 150 height 102
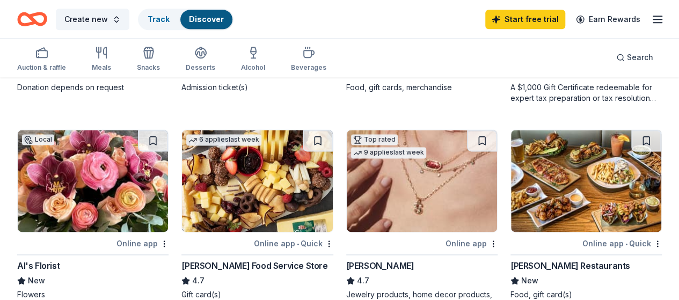
scroll to position [503, 0]
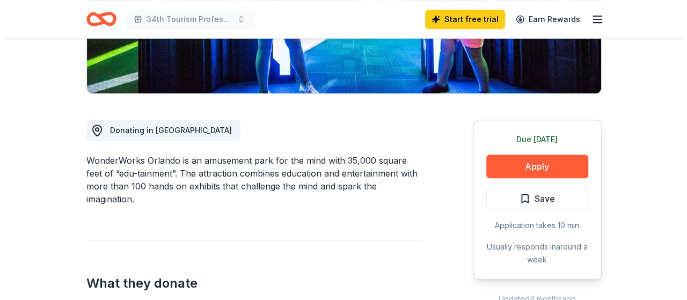
scroll to position [284, 0]
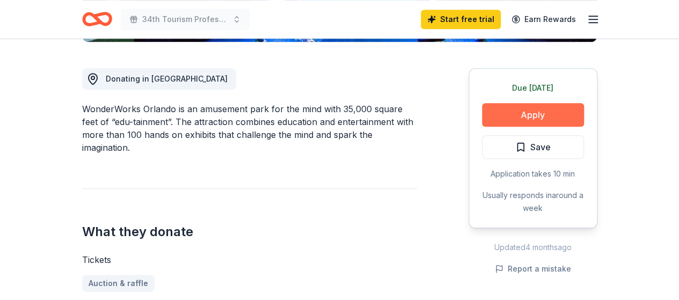
click at [529, 119] on button "Apply" at bounding box center [533, 115] width 102 height 24
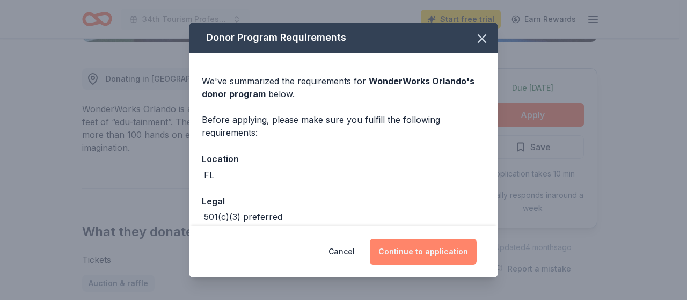
click at [428, 258] on button "Continue to application" at bounding box center [423, 252] width 107 height 26
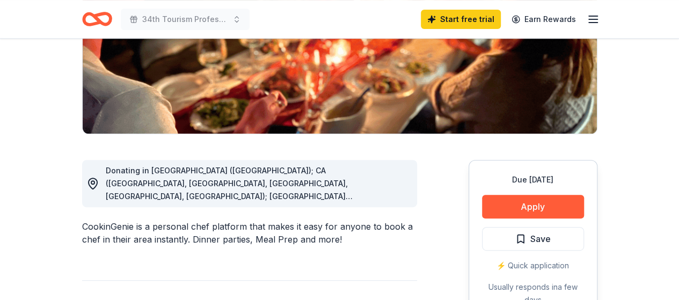
scroll to position [237, 0]
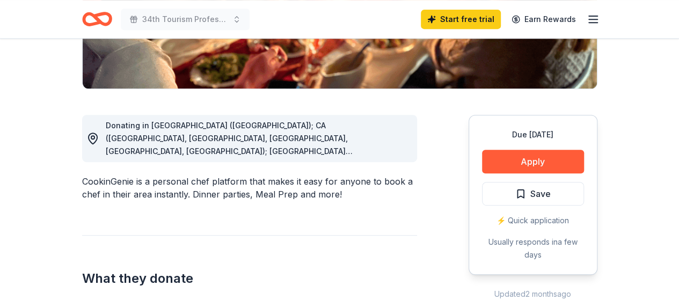
click at [382, 154] on span "Donating in [GEOGRAPHIC_DATA] ([GEOGRAPHIC_DATA]); CA ([GEOGRAPHIC_DATA], [GEOG…" at bounding box center [248, 254] width 284 height 267
click at [385, 150] on span "Donating in [GEOGRAPHIC_DATA] ([GEOGRAPHIC_DATA]); CA ([GEOGRAPHIC_DATA], [GEOG…" at bounding box center [248, 254] width 284 height 267
click at [351, 136] on span "Donating in [GEOGRAPHIC_DATA] ([GEOGRAPHIC_DATA]); CA ([GEOGRAPHIC_DATA], [GEOG…" at bounding box center [248, 254] width 284 height 267
click at [97, 136] on icon at bounding box center [92, 138] width 13 height 13
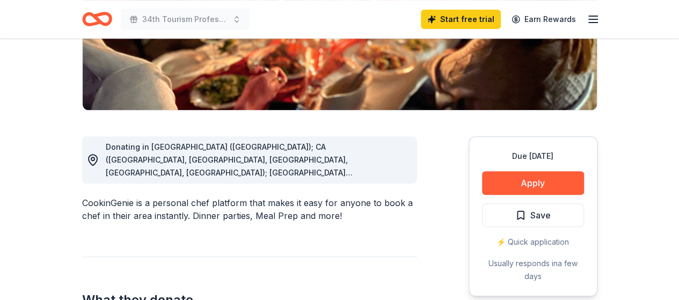
scroll to position [211, 0]
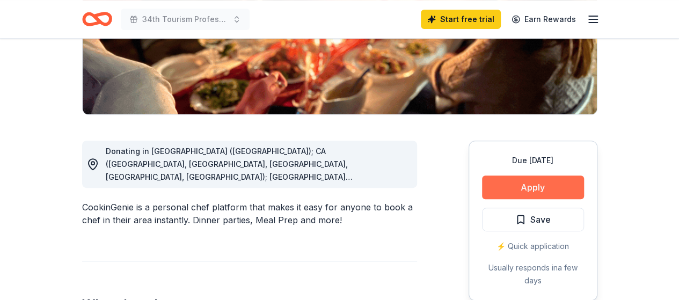
click at [537, 182] on button "Apply" at bounding box center [533, 187] width 102 height 24
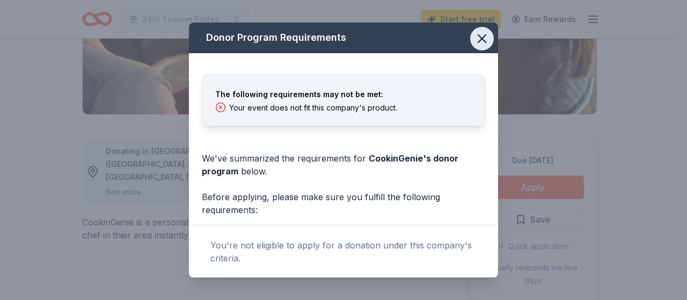
click at [475, 38] on icon "button" at bounding box center [481, 38] width 15 height 15
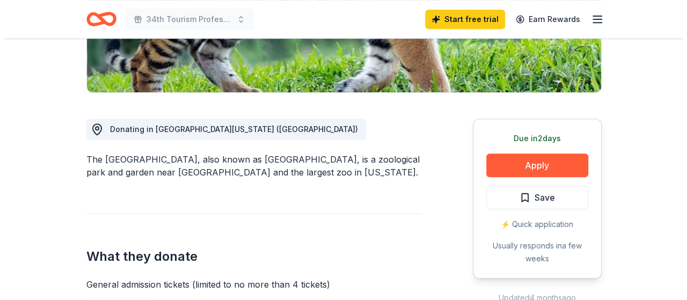
scroll to position [252, 0]
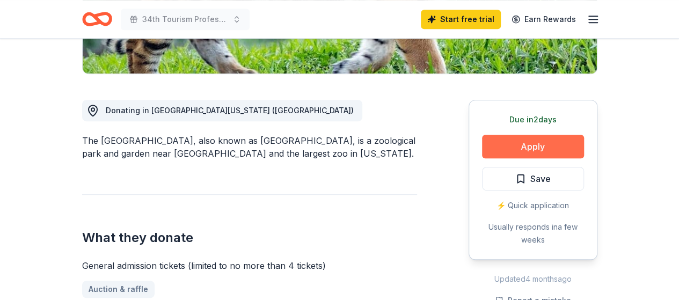
click at [515, 139] on button "Apply" at bounding box center [533, 147] width 102 height 24
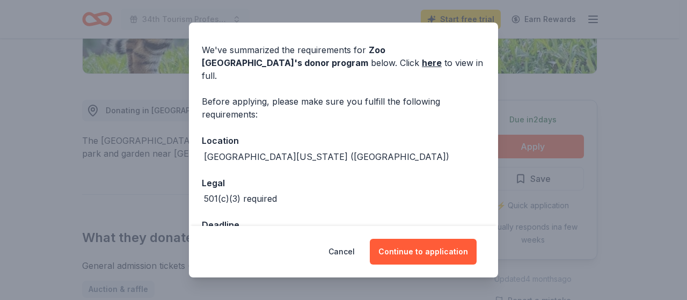
scroll to position [54, 0]
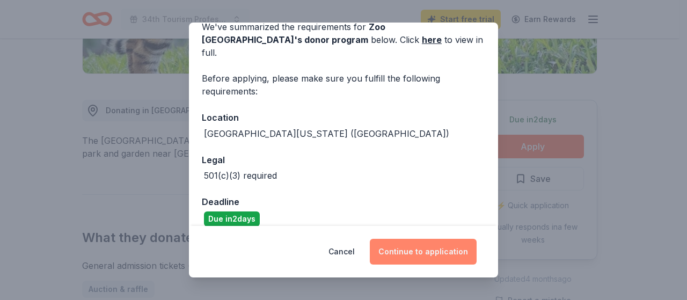
click at [446, 252] on button "Continue to application" at bounding box center [423, 252] width 107 height 26
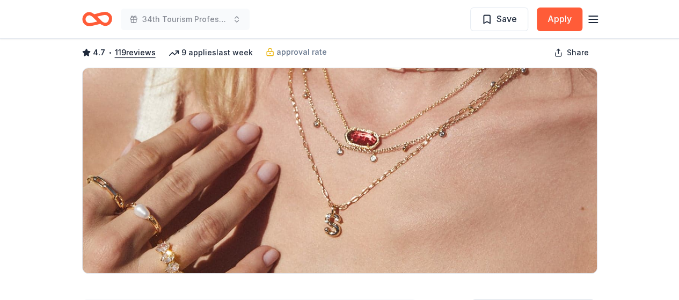
scroll to position [68, 0]
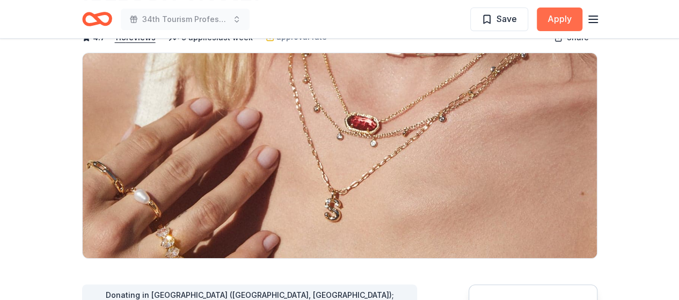
click at [568, 20] on button "Apply" at bounding box center [560, 20] width 46 height 24
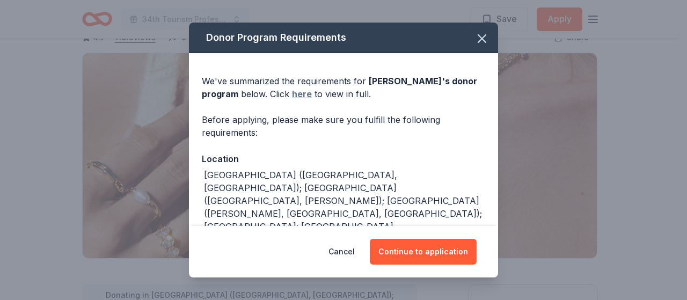
click at [305, 100] on link "here" at bounding box center [302, 93] width 20 height 13
click at [478, 41] on icon "button" at bounding box center [482, 39] width 8 height 8
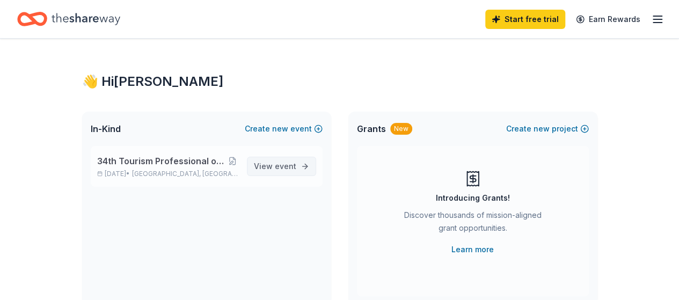
click at [285, 165] on span "event" at bounding box center [285, 165] width 21 height 9
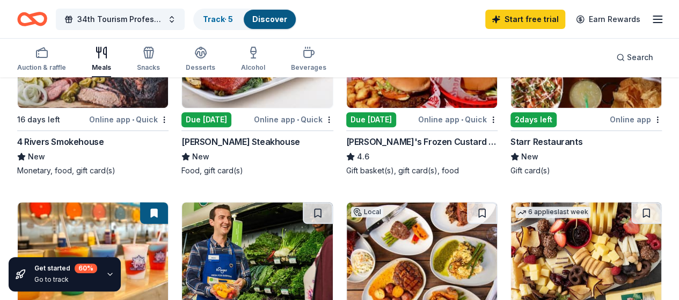
scroll to position [122, 0]
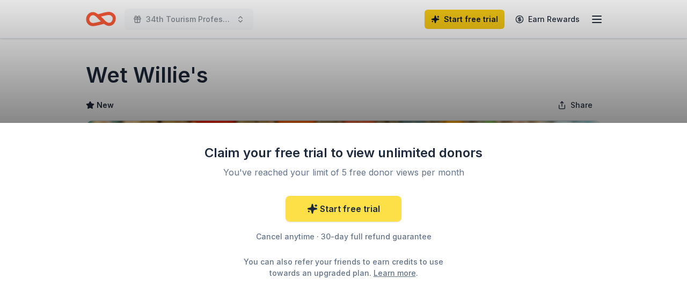
click at [353, 214] on link "Start free trial" at bounding box center [343, 209] width 116 height 26
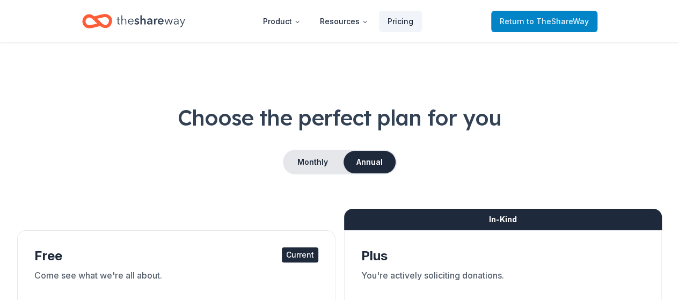
click at [518, 25] on span "Return to TheShareWay" at bounding box center [544, 21] width 89 height 13
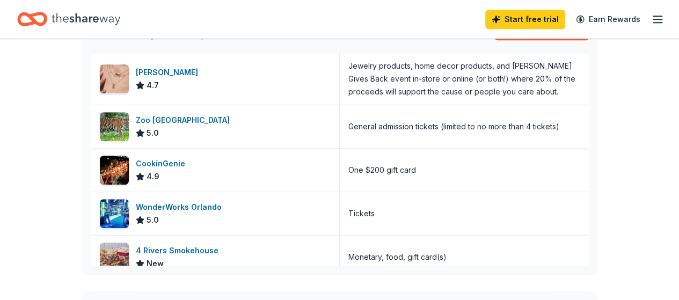
scroll to position [334, 0]
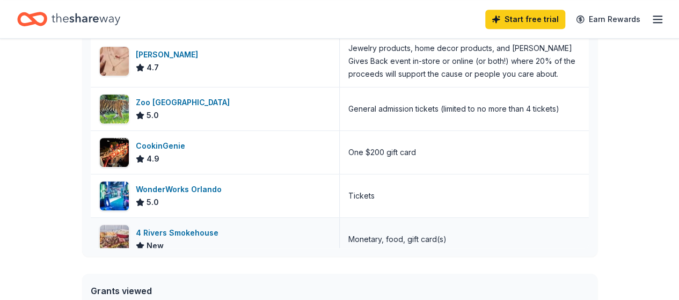
click at [187, 232] on div "4 Rivers Smokehouse" at bounding box center [179, 232] width 87 height 13
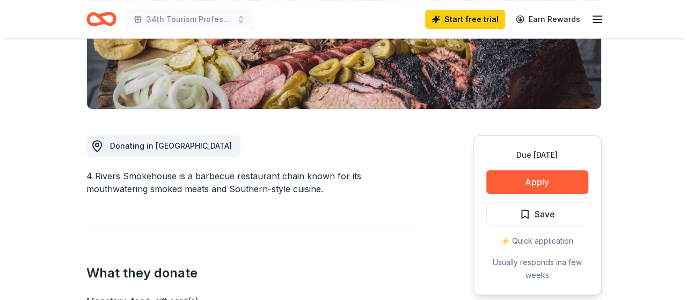
scroll to position [270, 0]
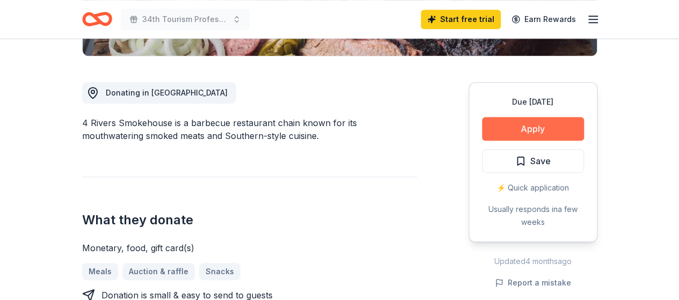
click at [525, 131] on button "Apply" at bounding box center [533, 129] width 102 height 24
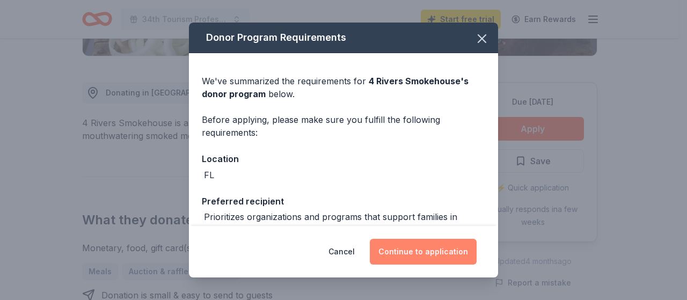
click at [452, 259] on button "Continue to application" at bounding box center [423, 252] width 107 height 26
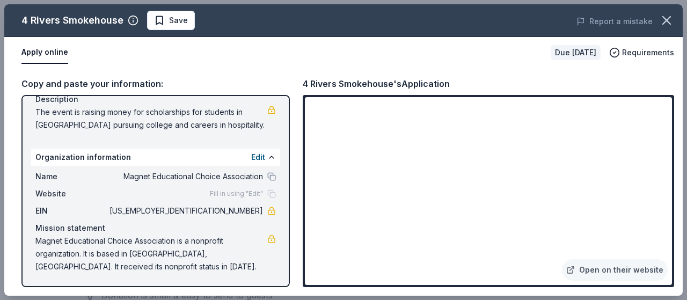
scroll to position [114, 0]
